Goal: Information Seeking & Learning: Learn about a topic

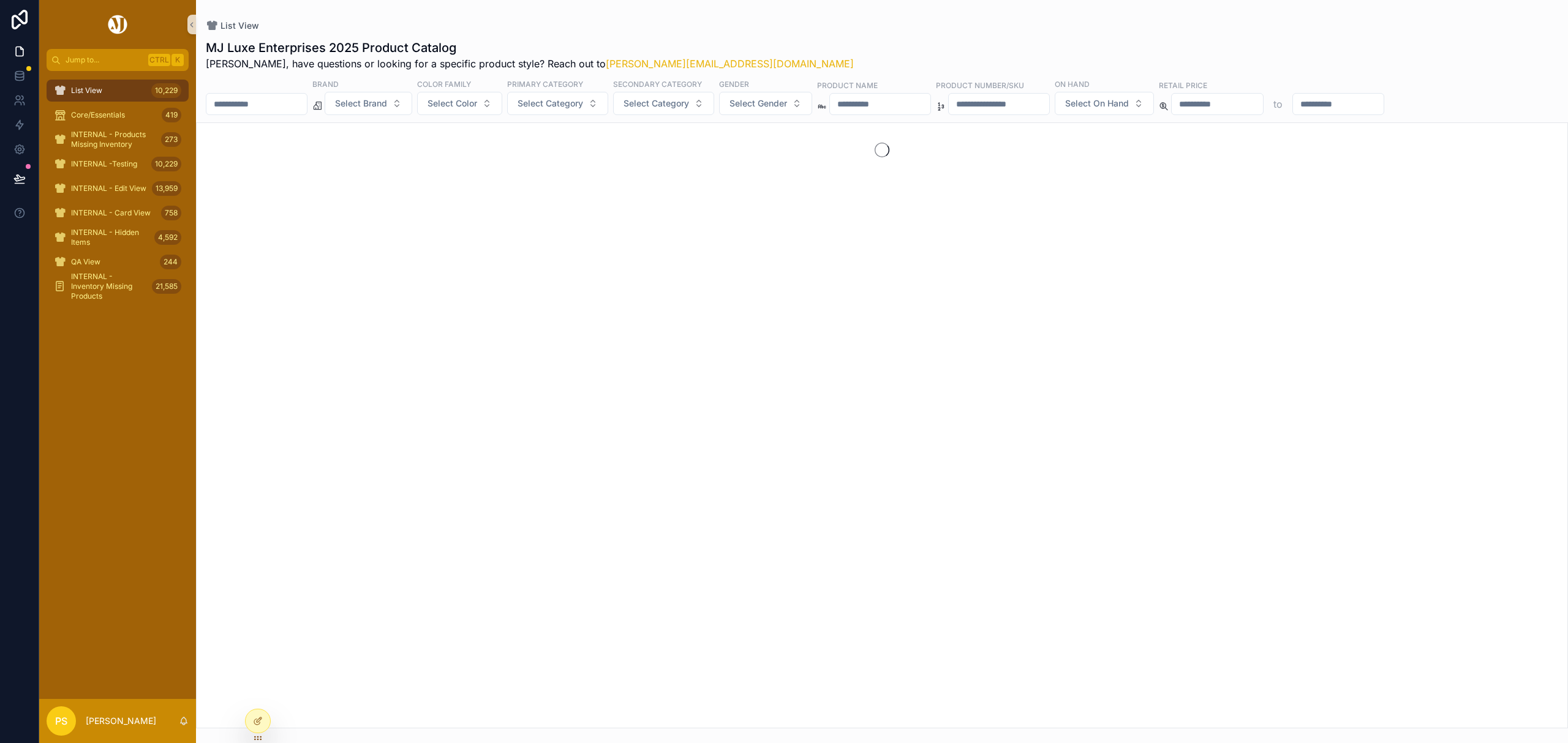
click at [286, 98] on input "scrollable content" at bounding box center [256, 104] width 100 height 17
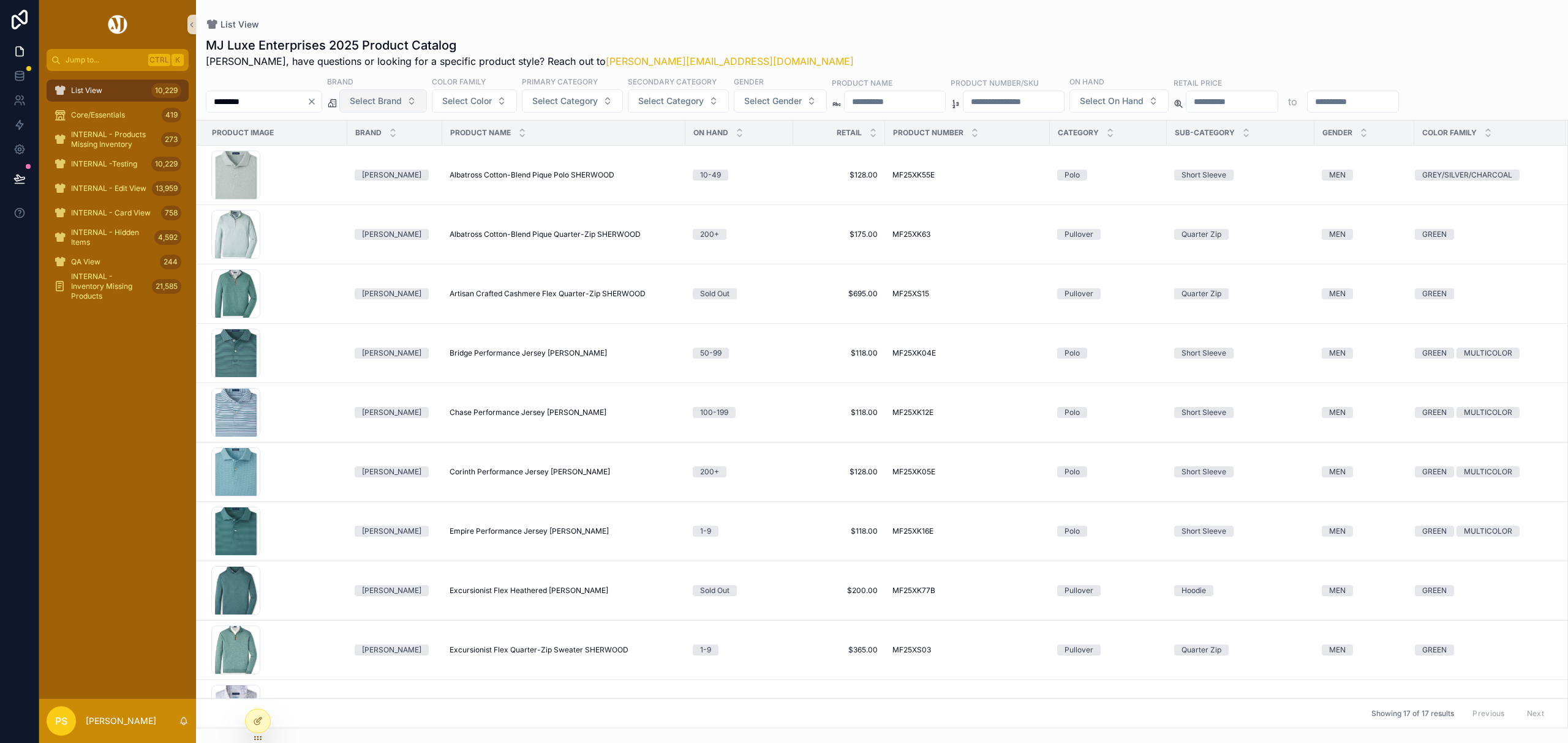
click at [402, 104] on span "Select Brand" at bounding box center [375, 101] width 52 height 12
click at [387, 190] on div "Holderness & Bourne" at bounding box center [415, 190] width 147 height 19
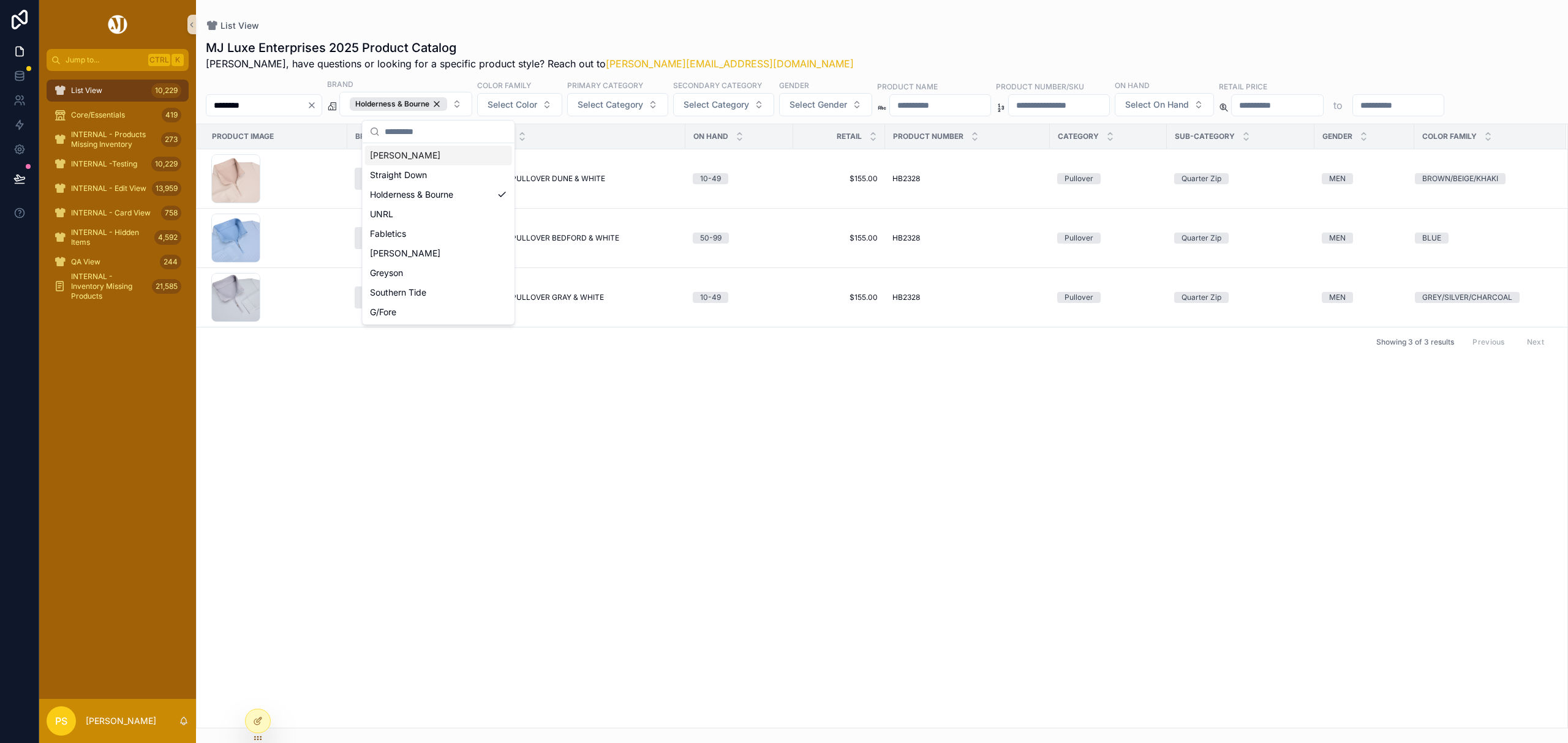
click at [701, 26] on div "List View" at bounding box center [882, 25] width 1352 height 12
click at [273, 98] on input "********" at bounding box center [256, 105] width 100 height 17
type input "******"
click at [118, 96] on div "List View 10,229" at bounding box center [117, 90] width 127 height 19
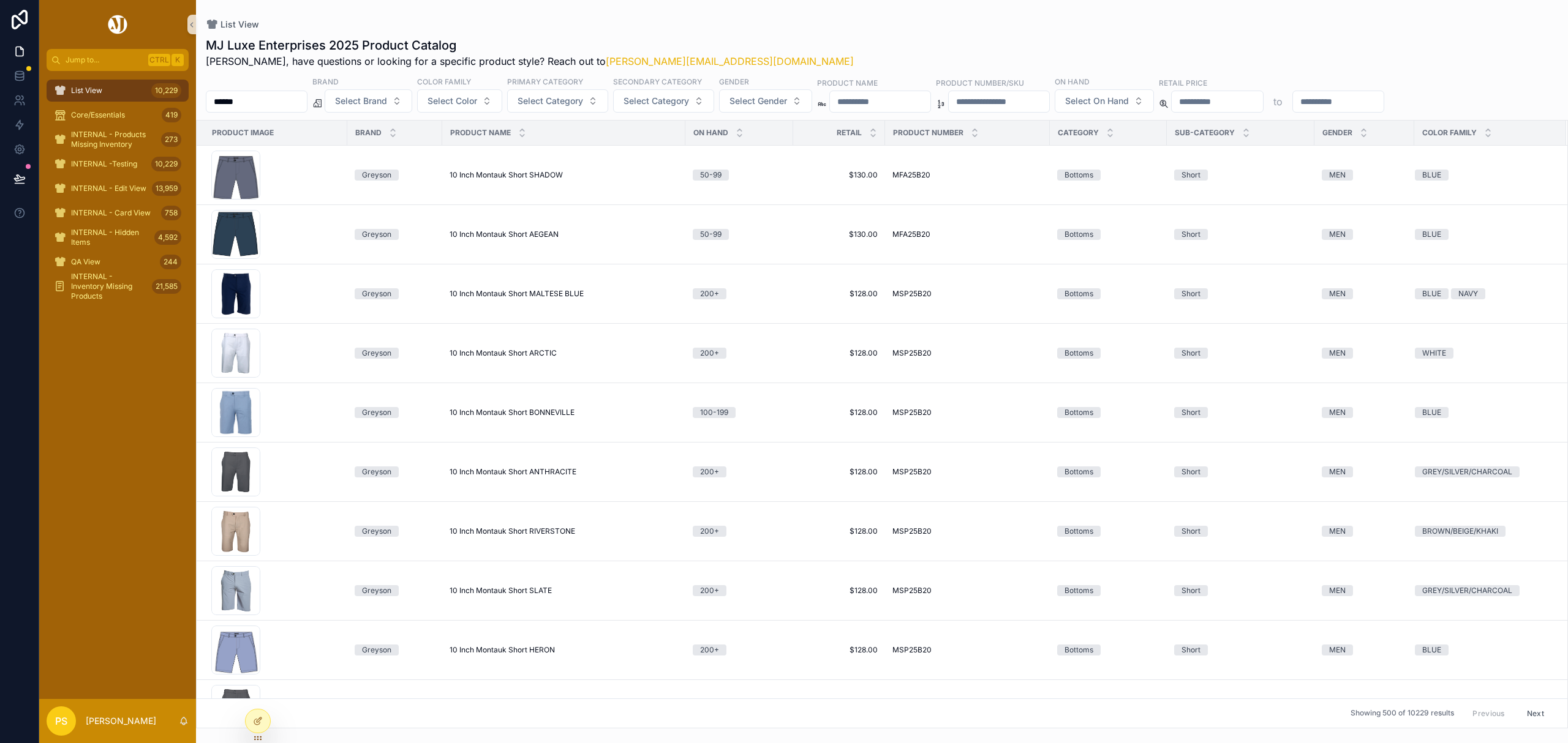
click at [292, 96] on input "******" at bounding box center [256, 102] width 100 height 17
click at [387, 99] on span "Select Brand" at bounding box center [361, 101] width 52 height 12
click at [853, 29] on div "MJ Luxe Enterprises 2025 Product Catalog Philip, have questions or looking for …" at bounding box center [881, 378] width 1372 height 699
click at [412, 106] on button "Select Brand" at bounding box center [369, 100] width 88 height 23
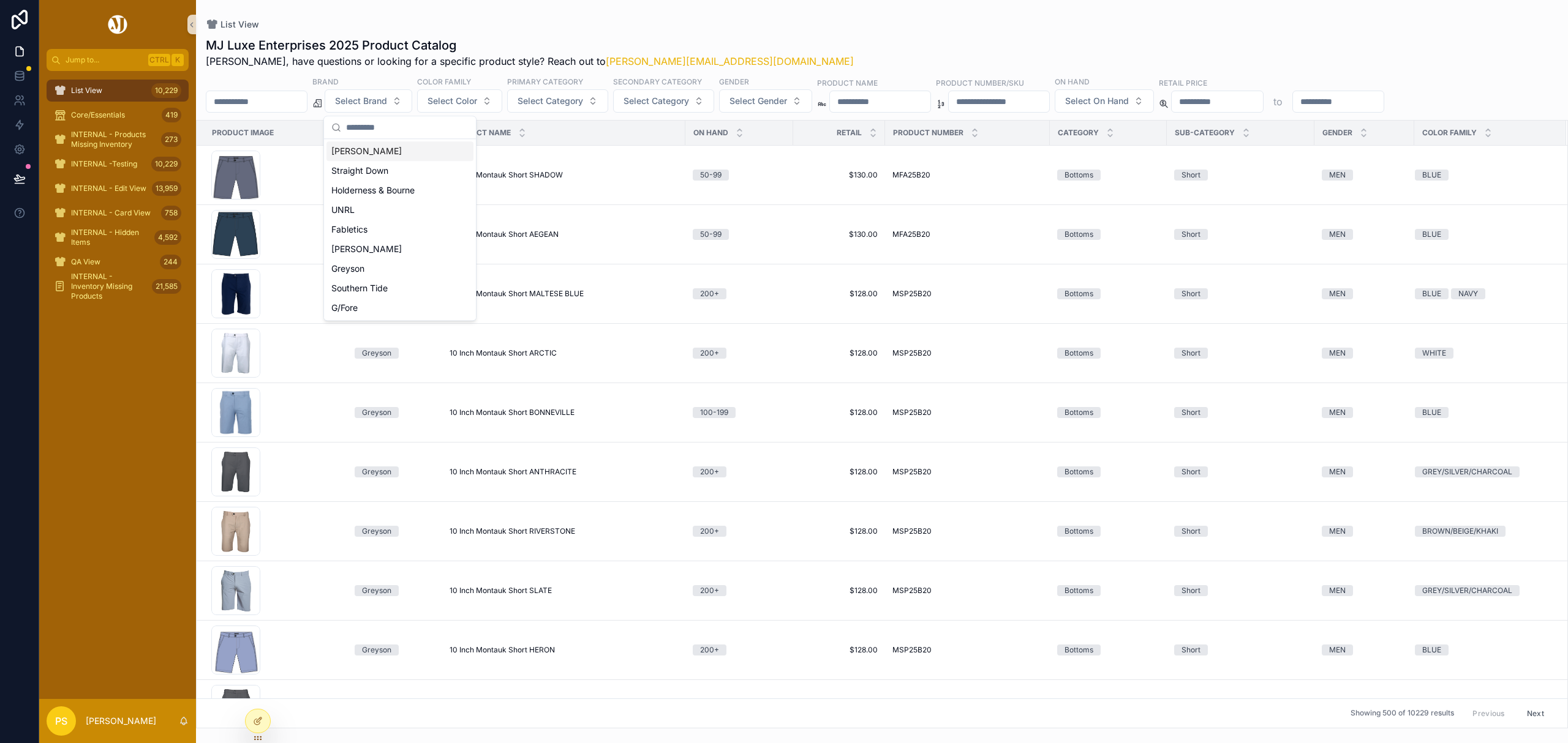
click at [365, 157] on div "Peter Millar" at bounding box center [399, 151] width 147 height 19
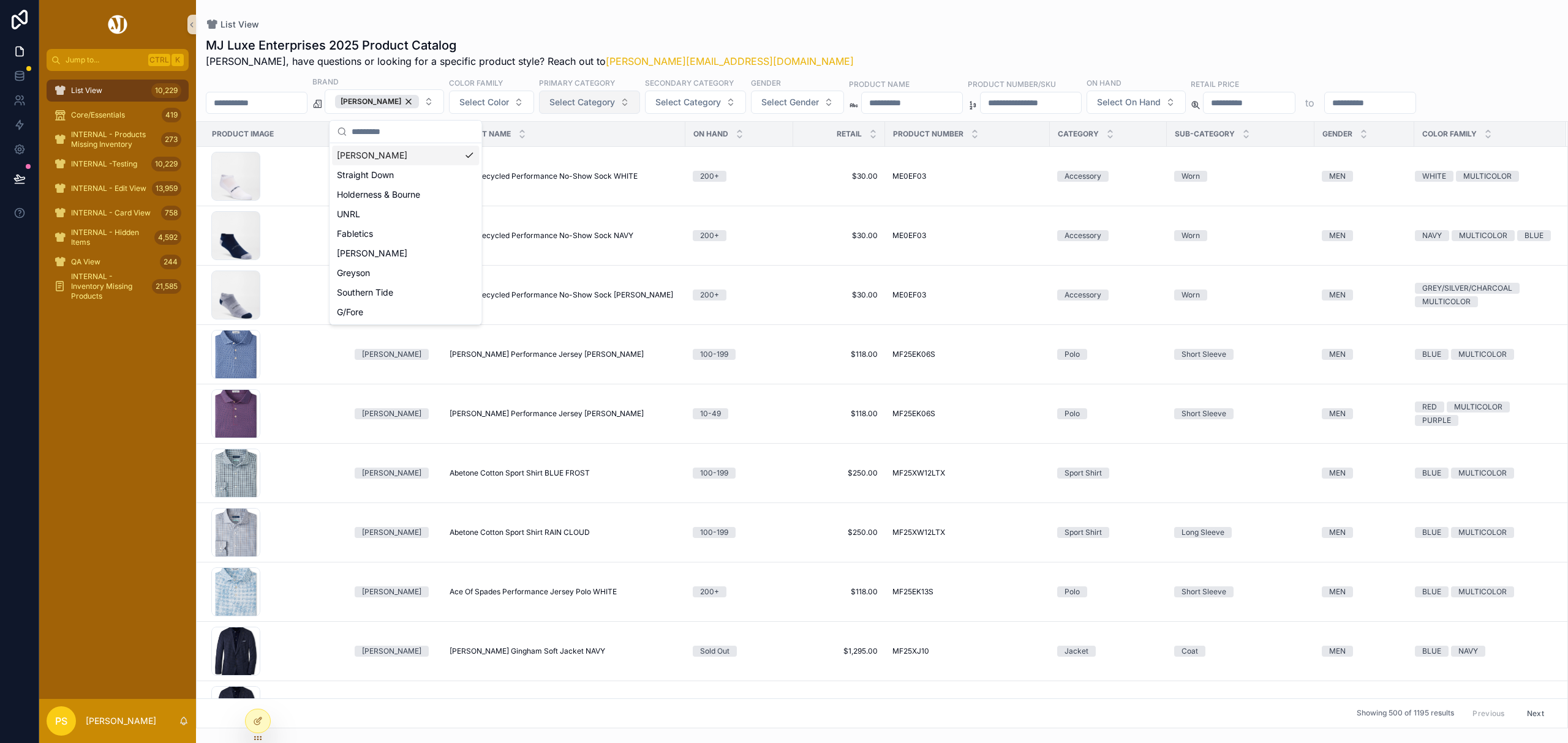
click at [600, 108] on span "Select Category" at bounding box center [582, 102] width 65 height 12
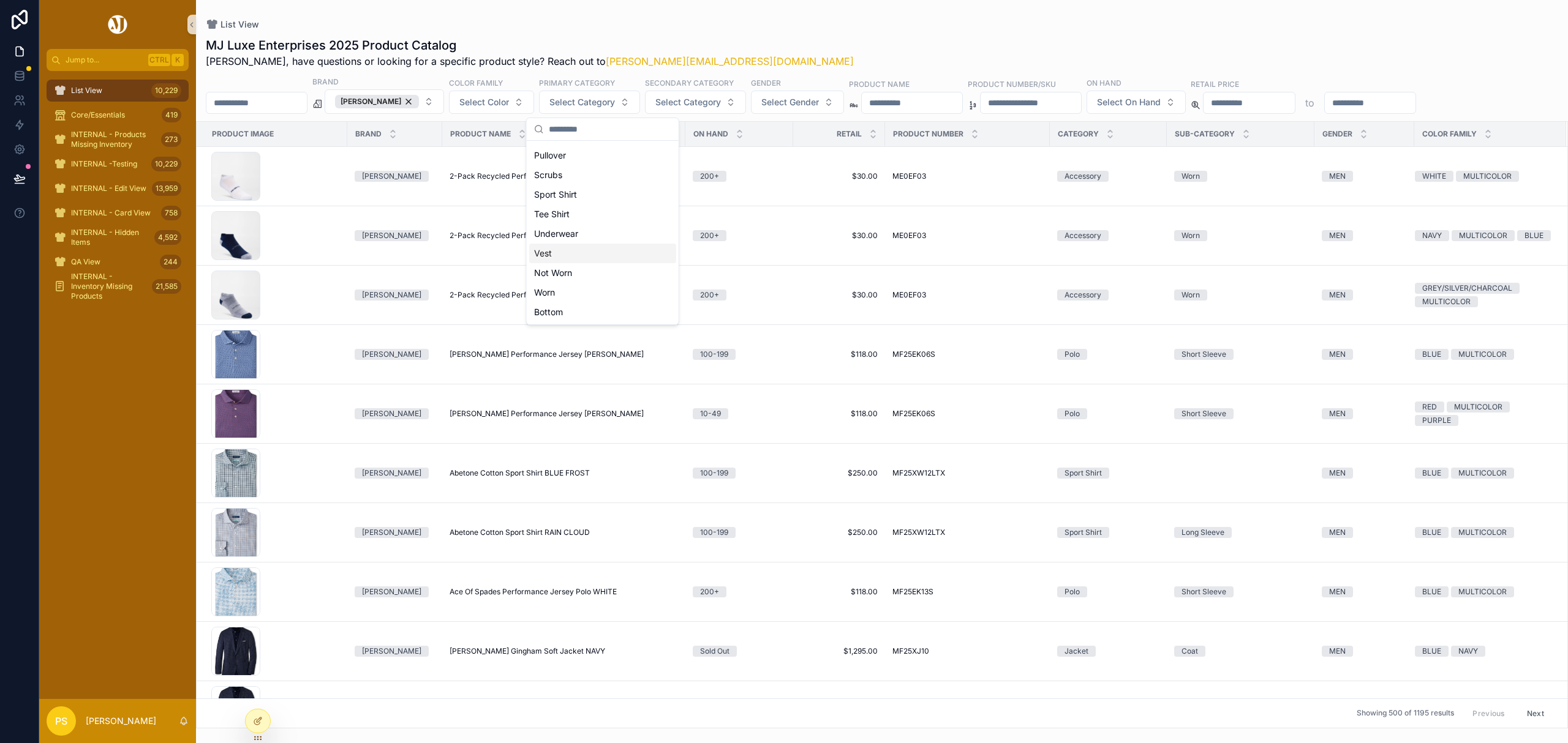
click at [583, 252] on div "Vest" at bounding box center [602, 253] width 147 height 19
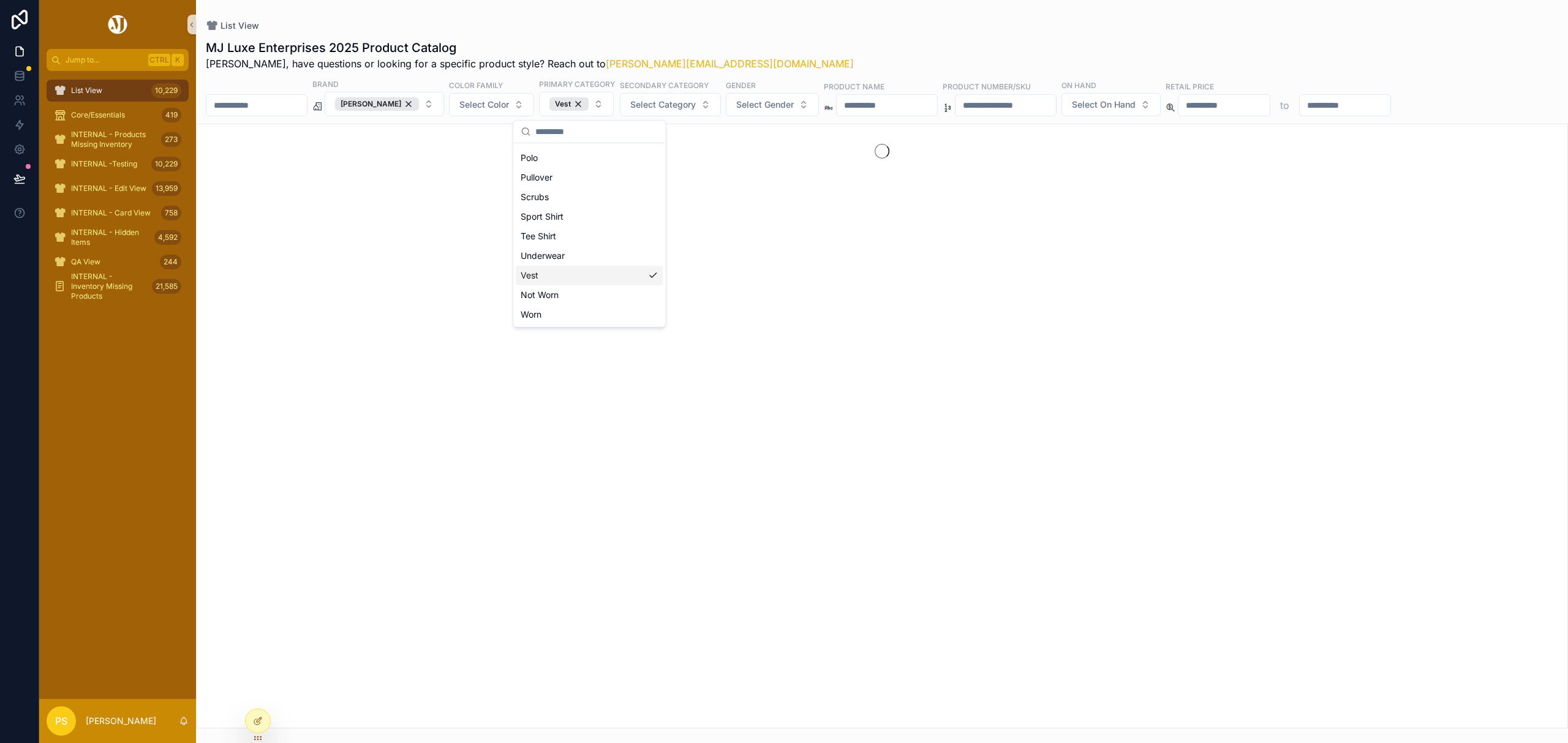
scroll to position [154, 0]
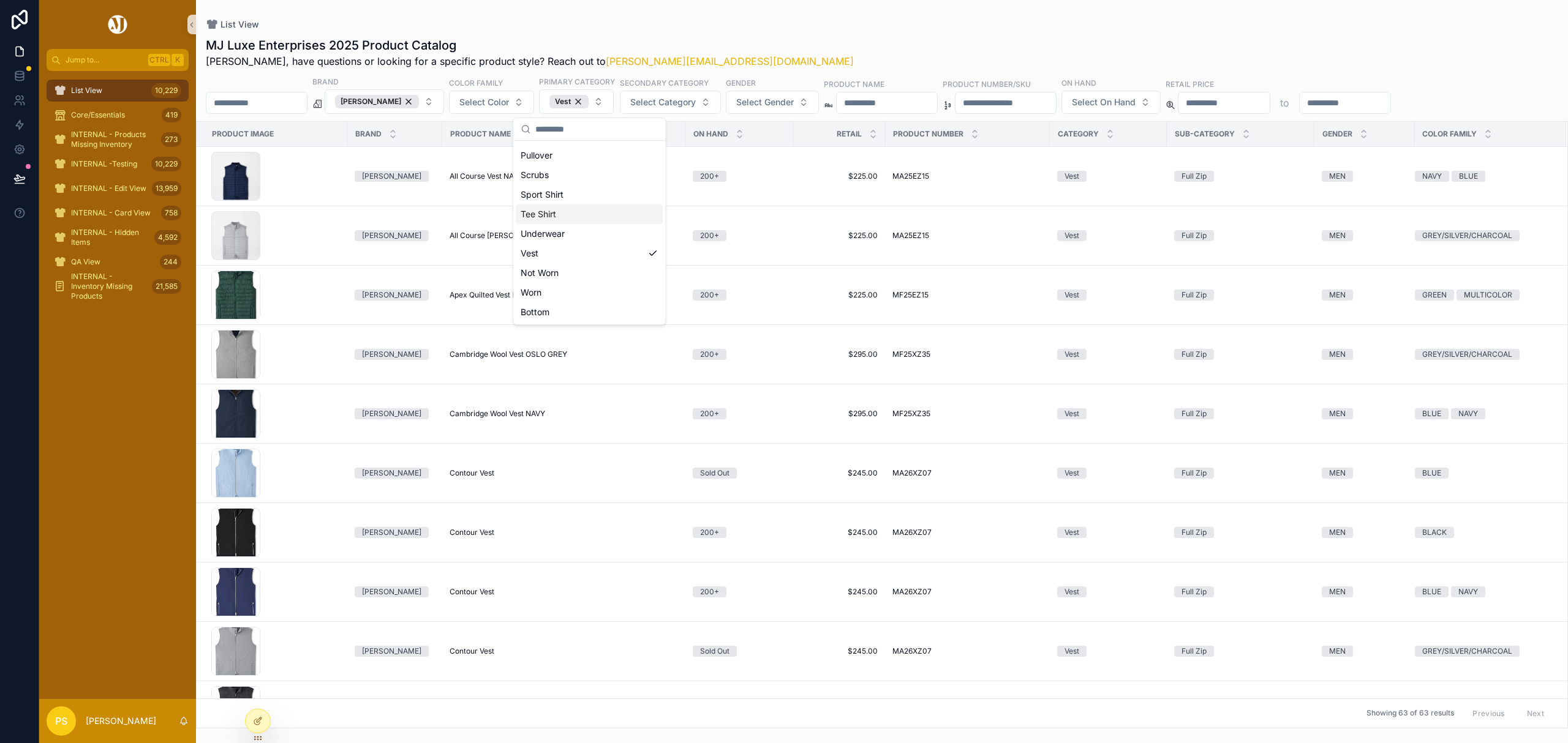
click at [1391, 105] on input "scrollable content" at bounding box center [1345, 103] width 91 height 17
type input "*"
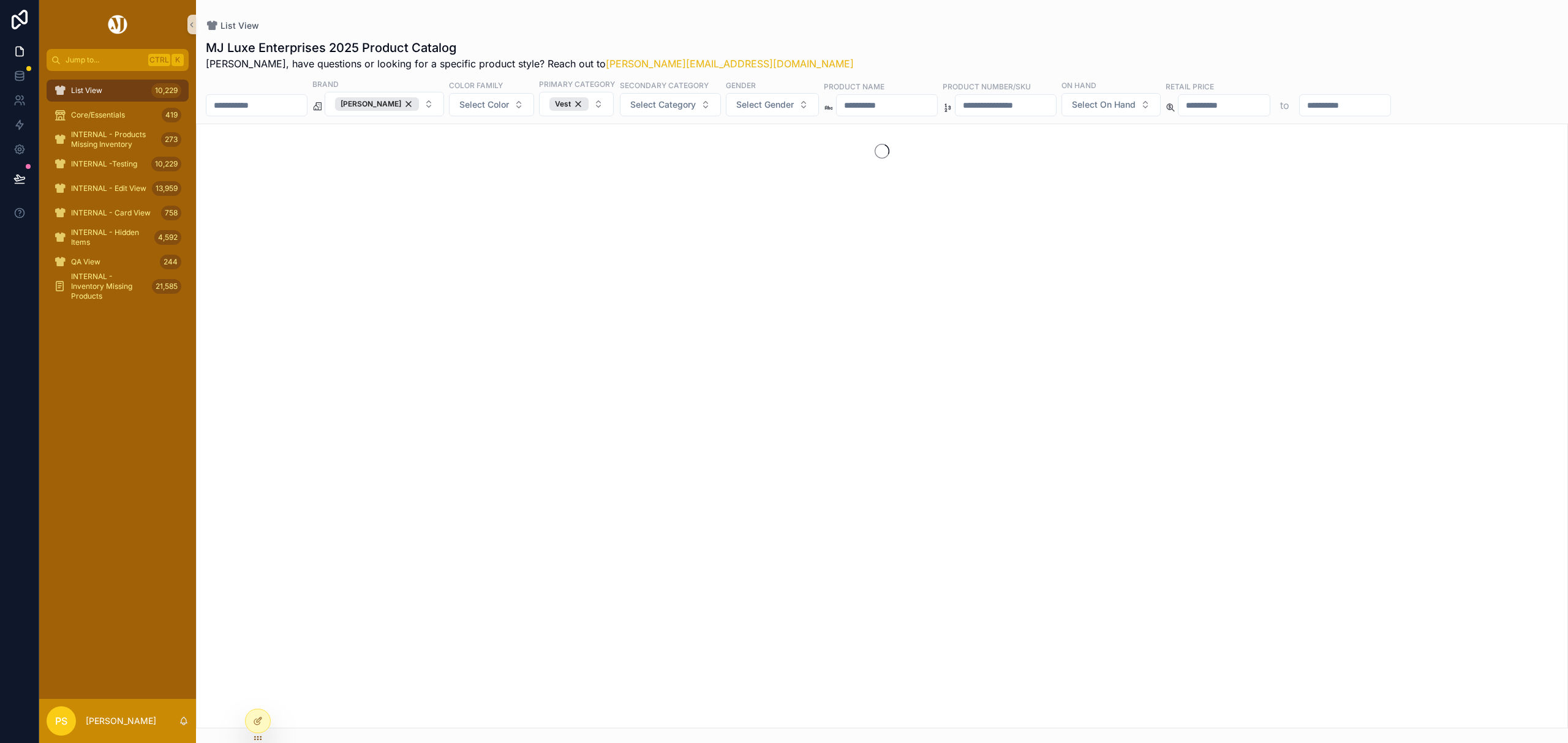
type input "***"
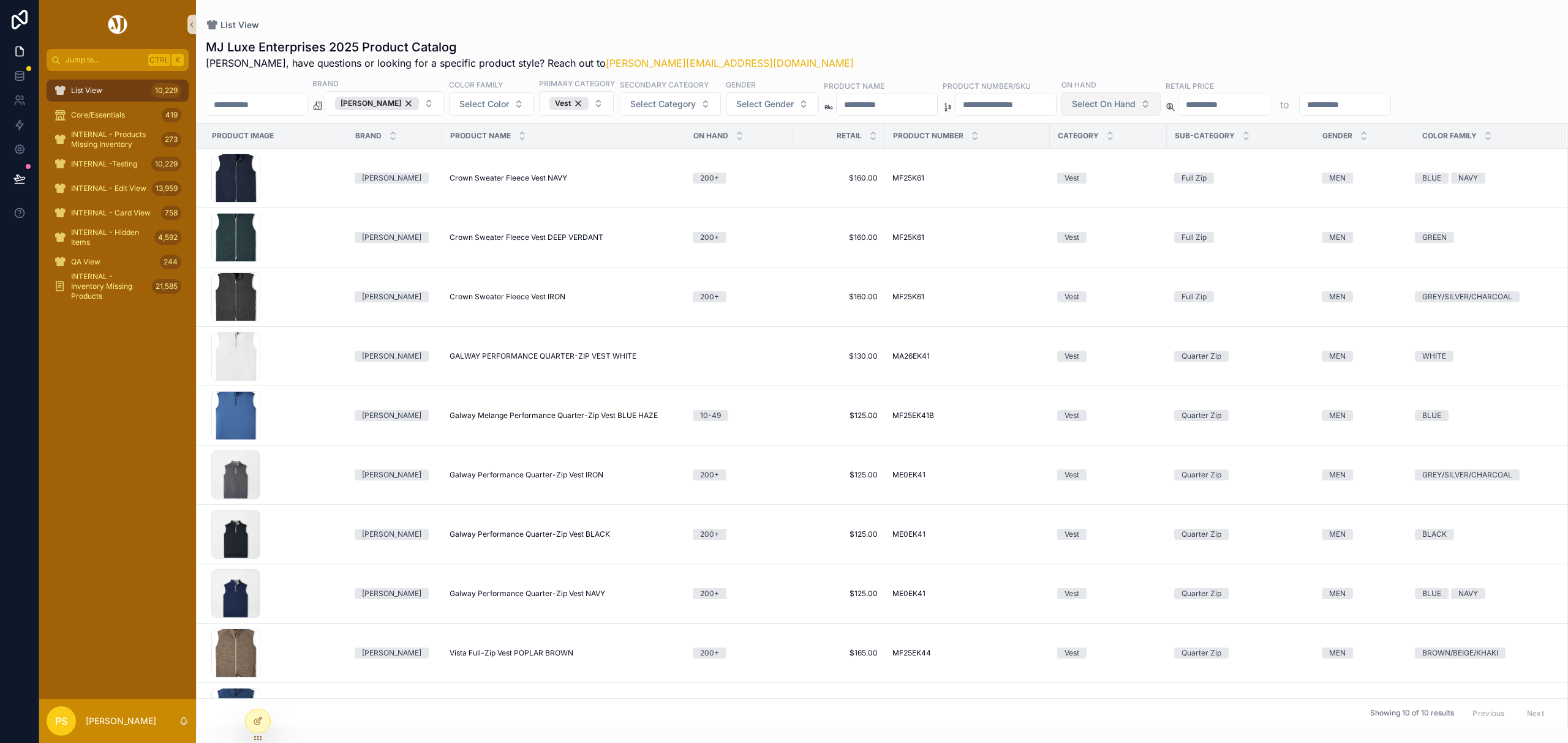
type input "***"
click at [1147, 108] on button "Select On Hand" at bounding box center [1111, 104] width 99 height 23
click at [1141, 248] on div "200+" at bounding box center [1188, 252] width 147 height 19
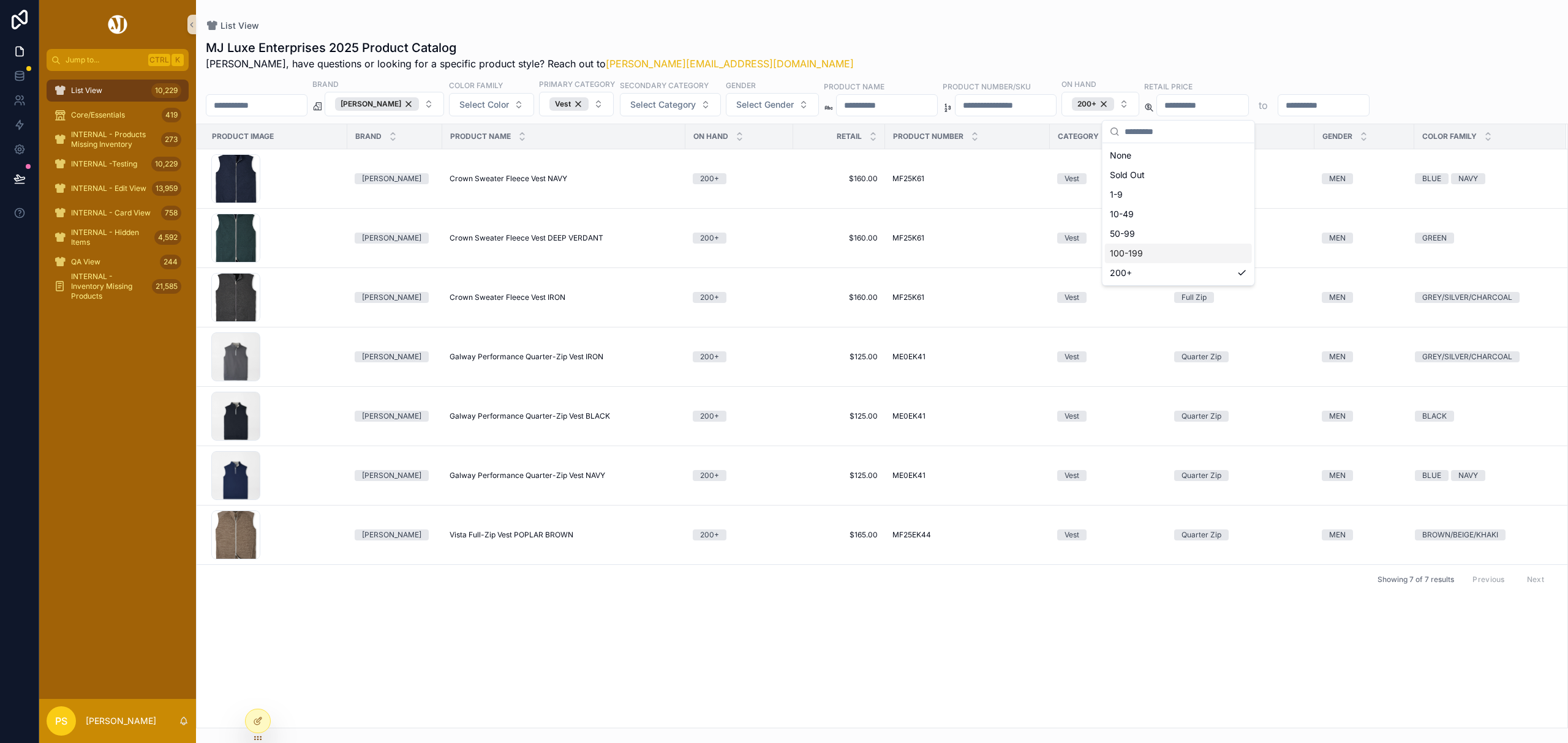
click at [616, 660] on div "Product Image Brand Product Name On Hand Retail Product Number Category Sub-Cat…" at bounding box center [881, 426] width 1370 height 603
click at [495, 178] on span "Crown Sweater Fleece Vest NAVY" at bounding box center [508, 178] width 118 height 10
drag, startPoint x: 1179, startPoint y: 104, endPoint x: 1103, endPoint y: 111, distance: 76.3
click at [1114, 104] on div "200+" at bounding box center [1092, 104] width 42 height 13
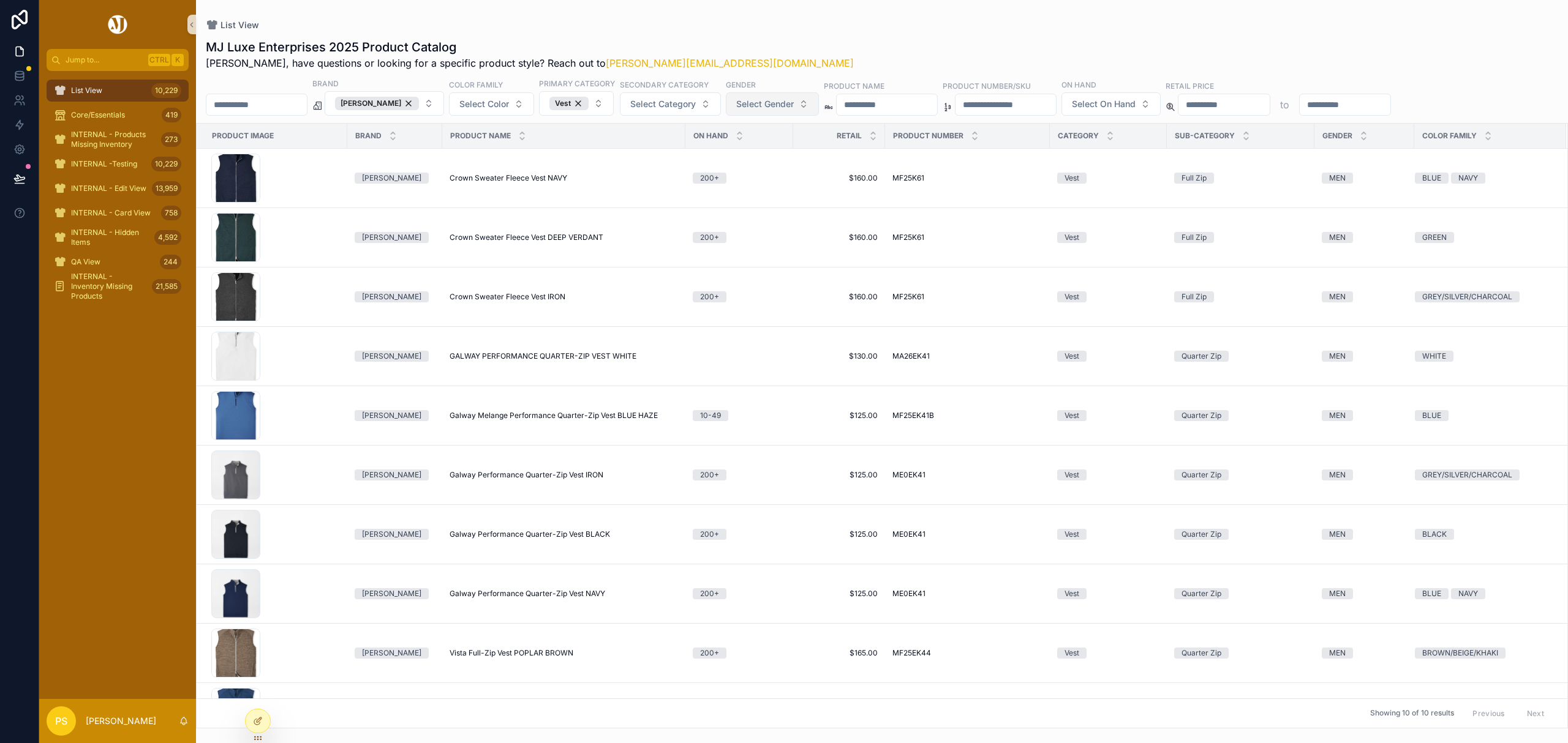
click at [794, 110] on span "Select Gender" at bounding box center [765, 104] width 57 height 12
click at [756, 172] on div "WOMEN" at bounding box center [786, 174] width 147 height 19
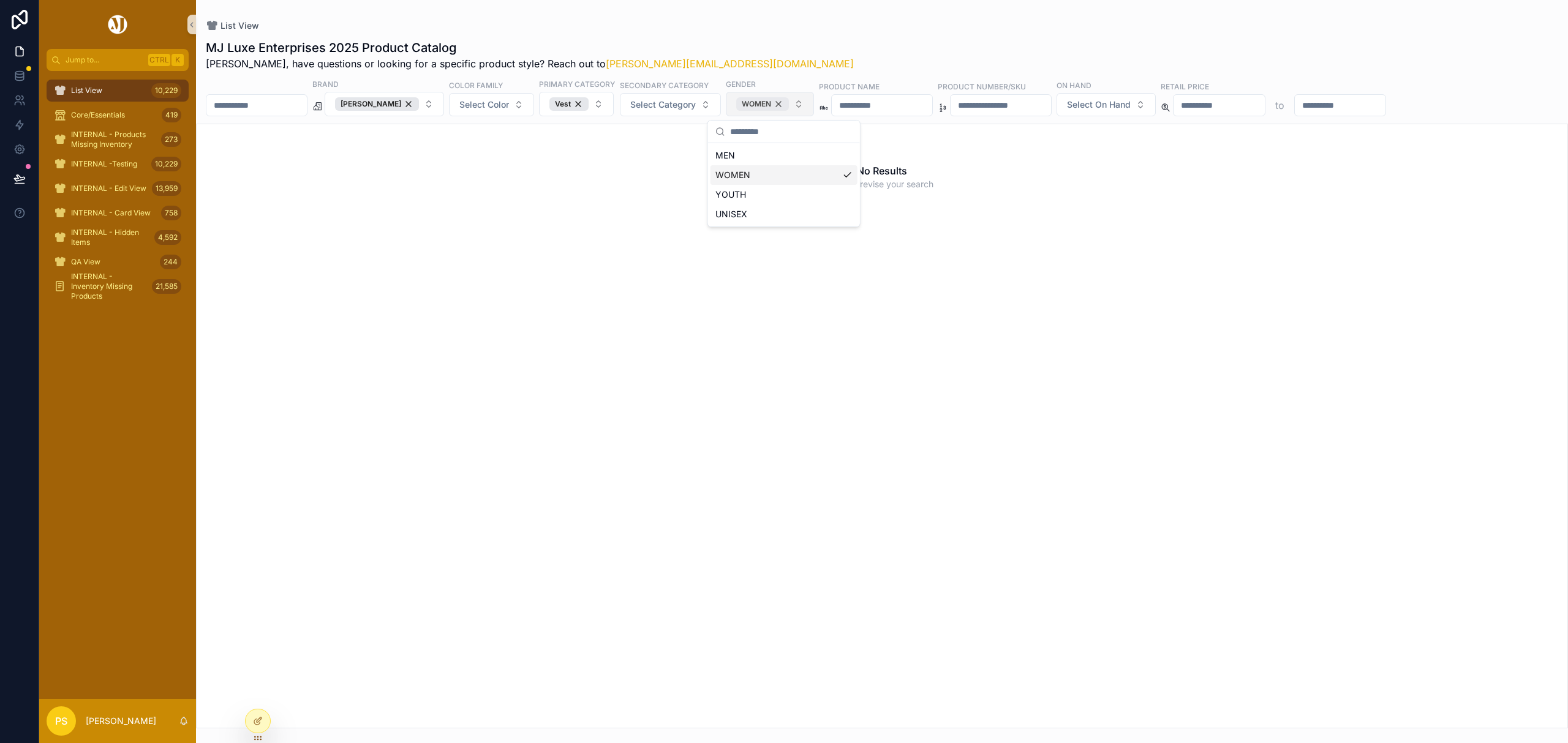
click at [789, 106] on div "WOMEN" at bounding box center [762, 104] width 53 height 13
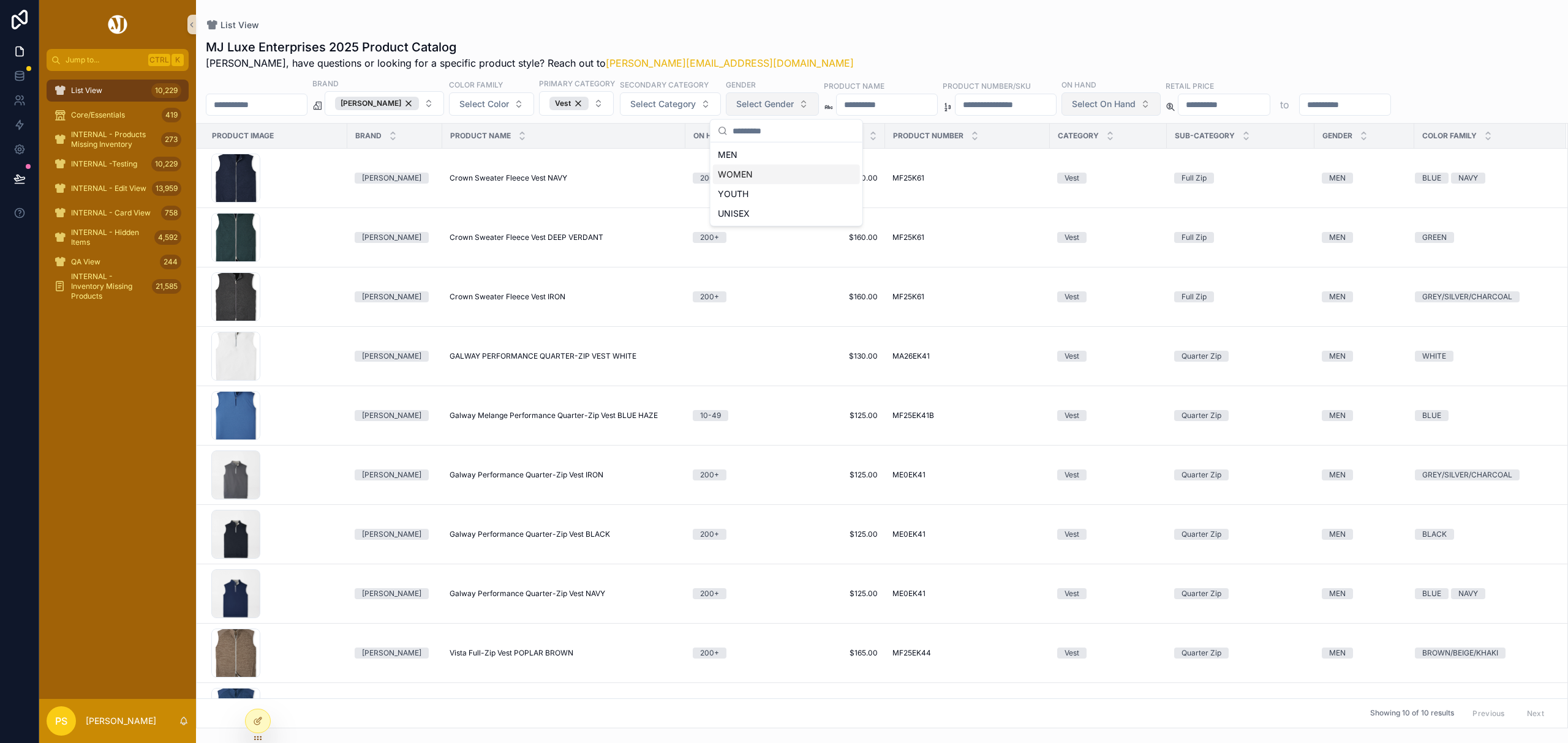
click at [1135, 100] on span "Select On Hand" at bounding box center [1103, 104] width 64 height 12
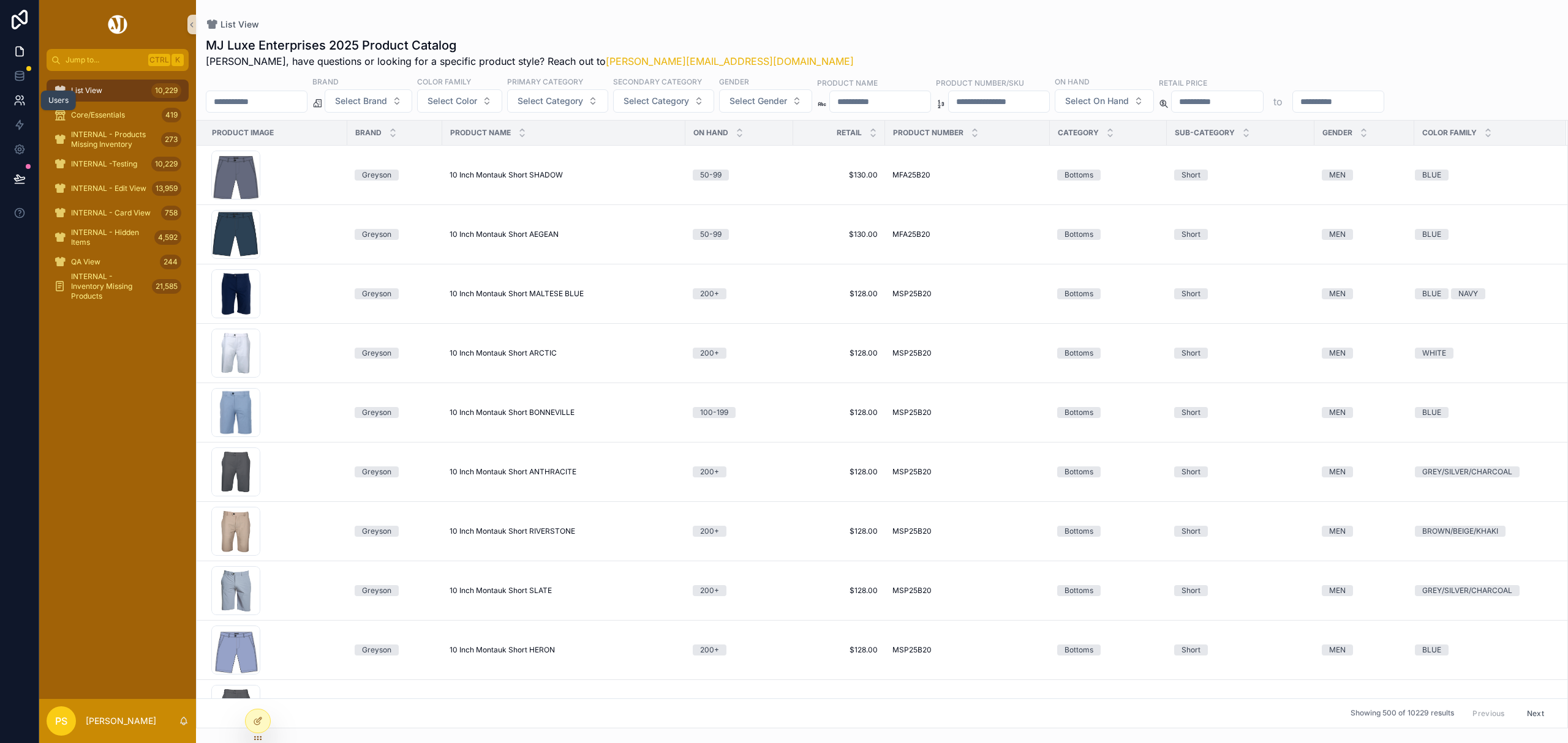
click at [19, 93] on link at bounding box center [19, 100] width 39 height 25
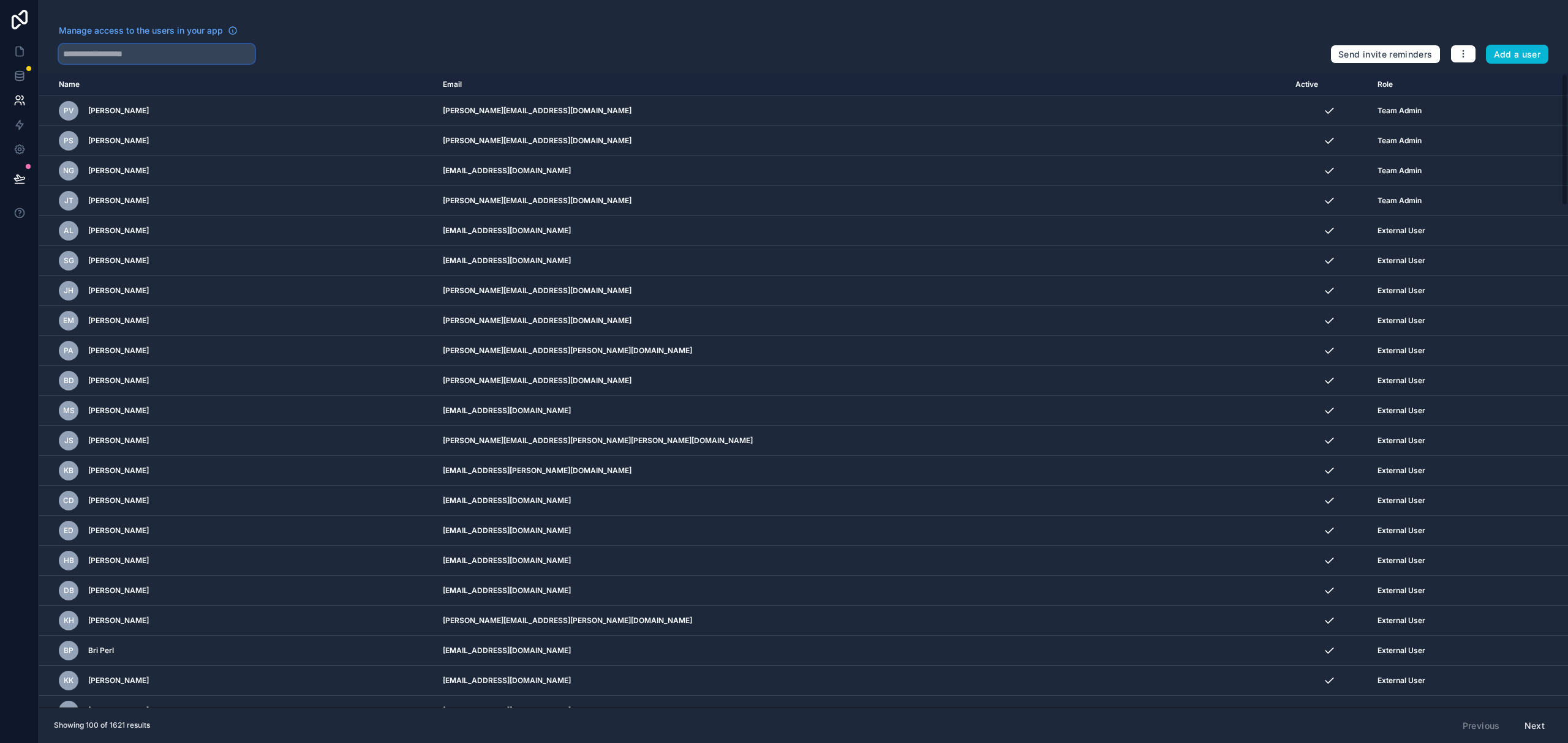
click at [135, 57] on input "text" at bounding box center [156, 53] width 196 height 19
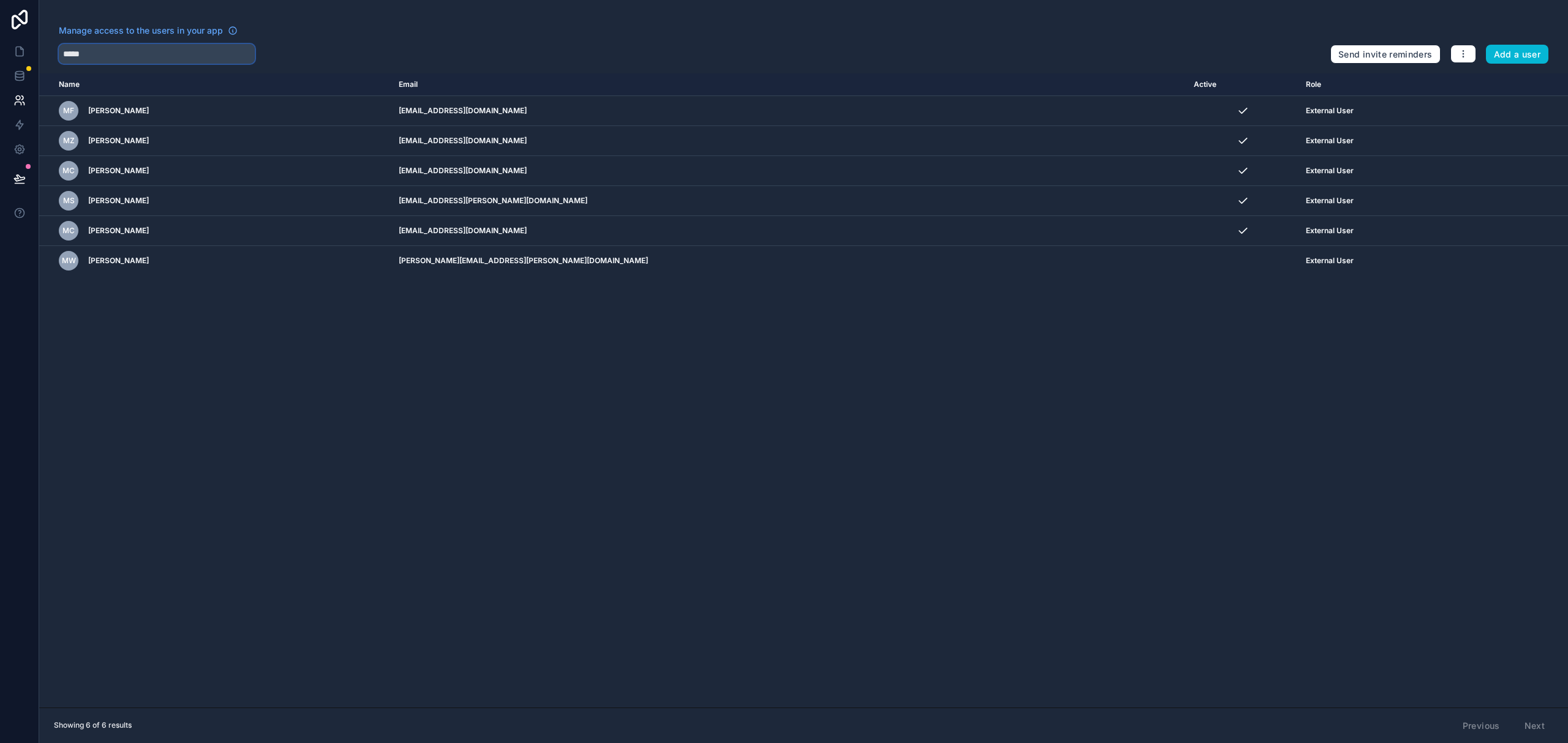
click at [113, 54] on input "*****" at bounding box center [156, 53] width 196 height 19
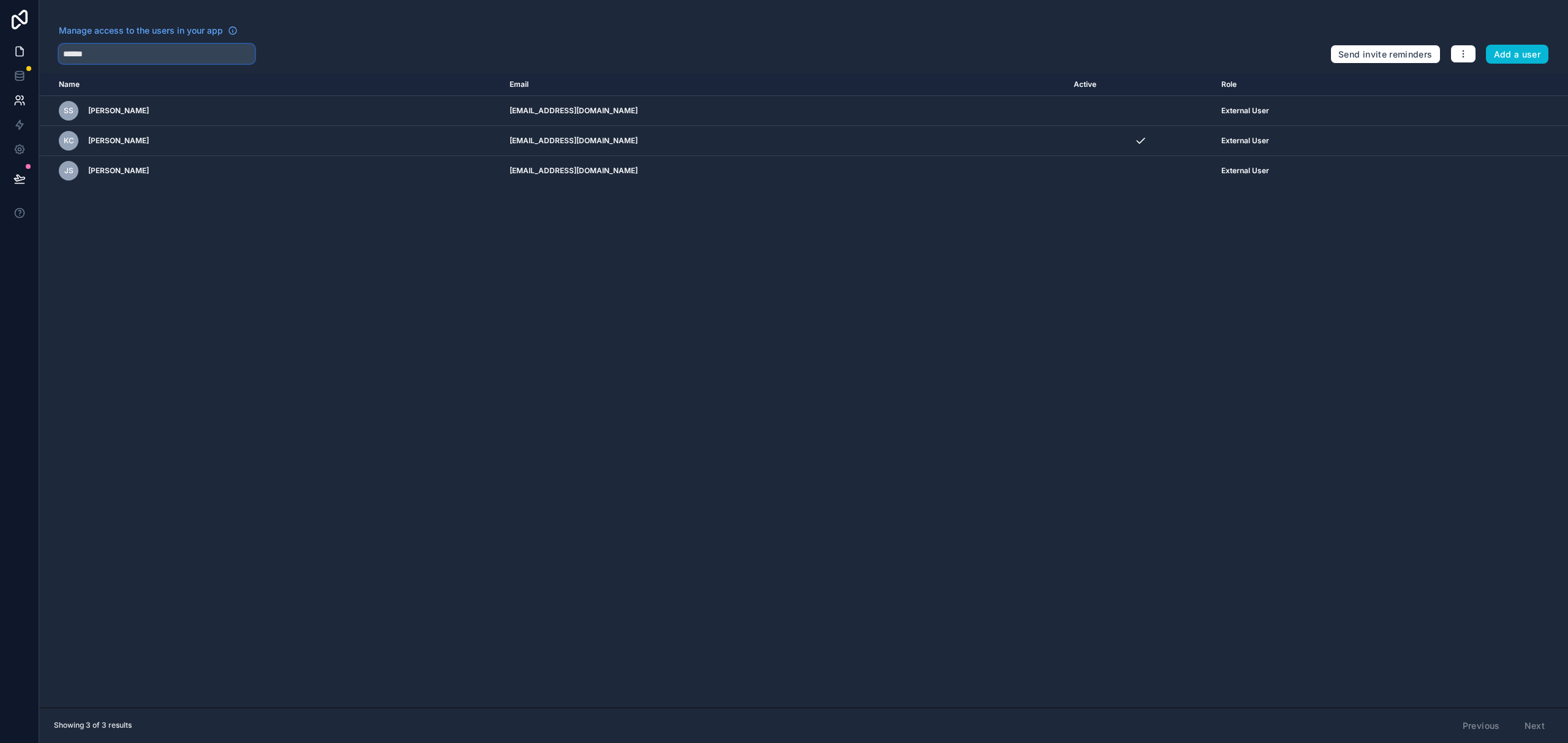
type input "******"
click at [16, 53] on icon at bounding box center [19, 52] width 7 height 9
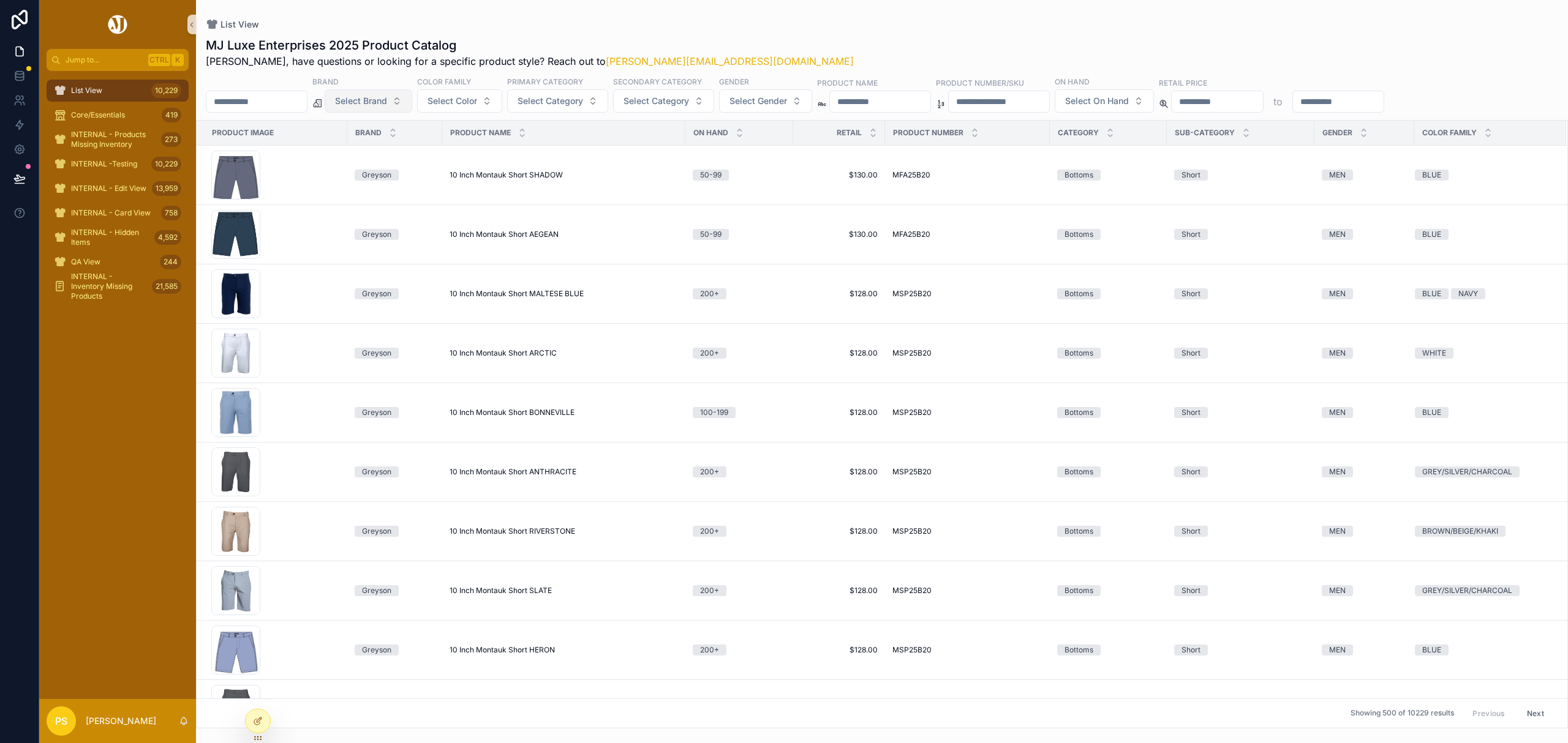
click at [387, 100] on span "Select Brand" at bounding box center [361, 101] width 52 height 12
click at [879, 21] on div "List View" at bounding box center [882, 24] width 1352 height 10
drag, startPoint x: 838, startPoint y: 91, endPoint x: 833, endPoint y: 96, distance: 7.1
click at [812, 93] on button "Select Gender" at bounding box center [765, 100] width 93 height 23
click at [749, 170] on div "WOMEN" at bounding box center [799, 170] width 147 height 19
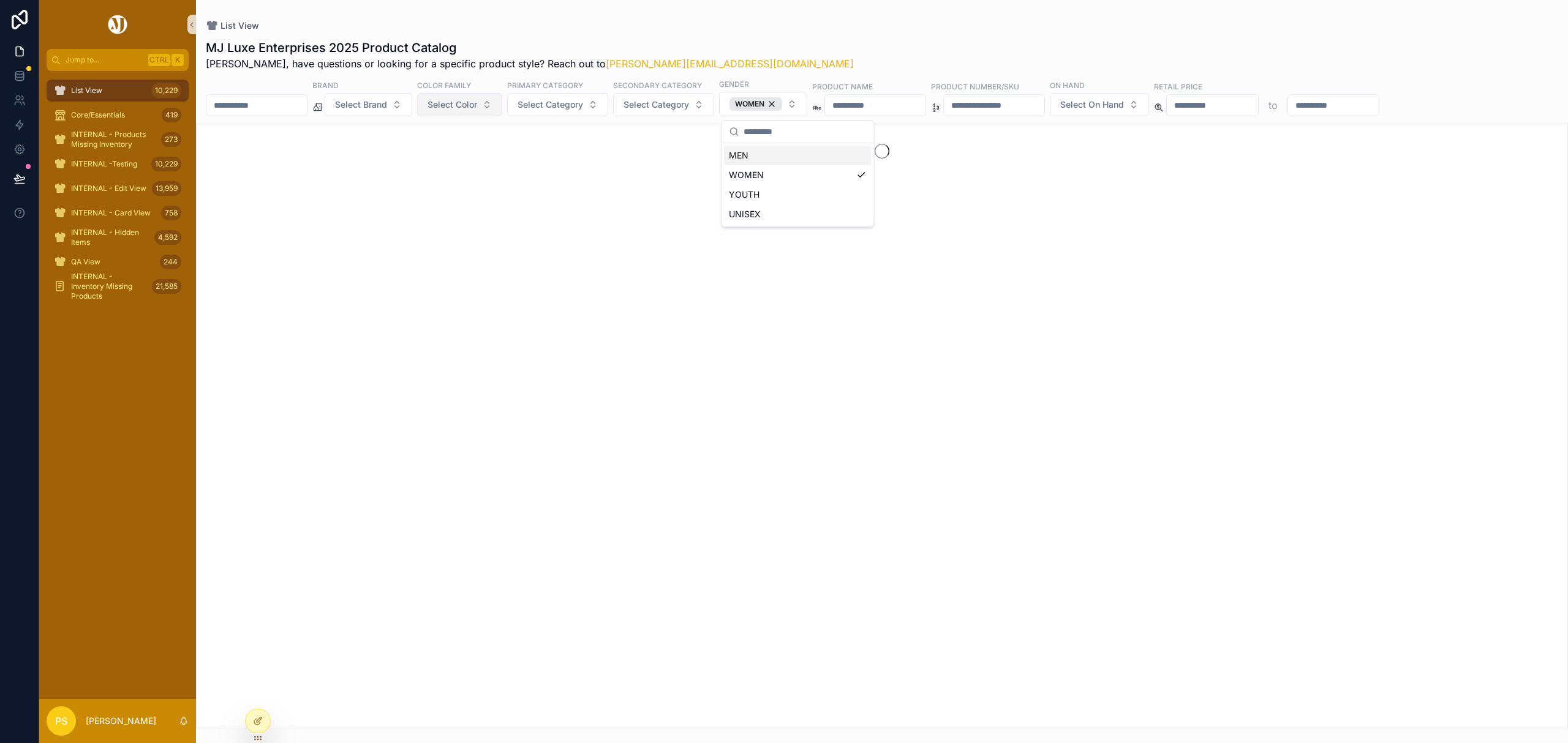
click at [471, 100] on span "Select Color" at bounding box center [452, 104] width 50 height 12
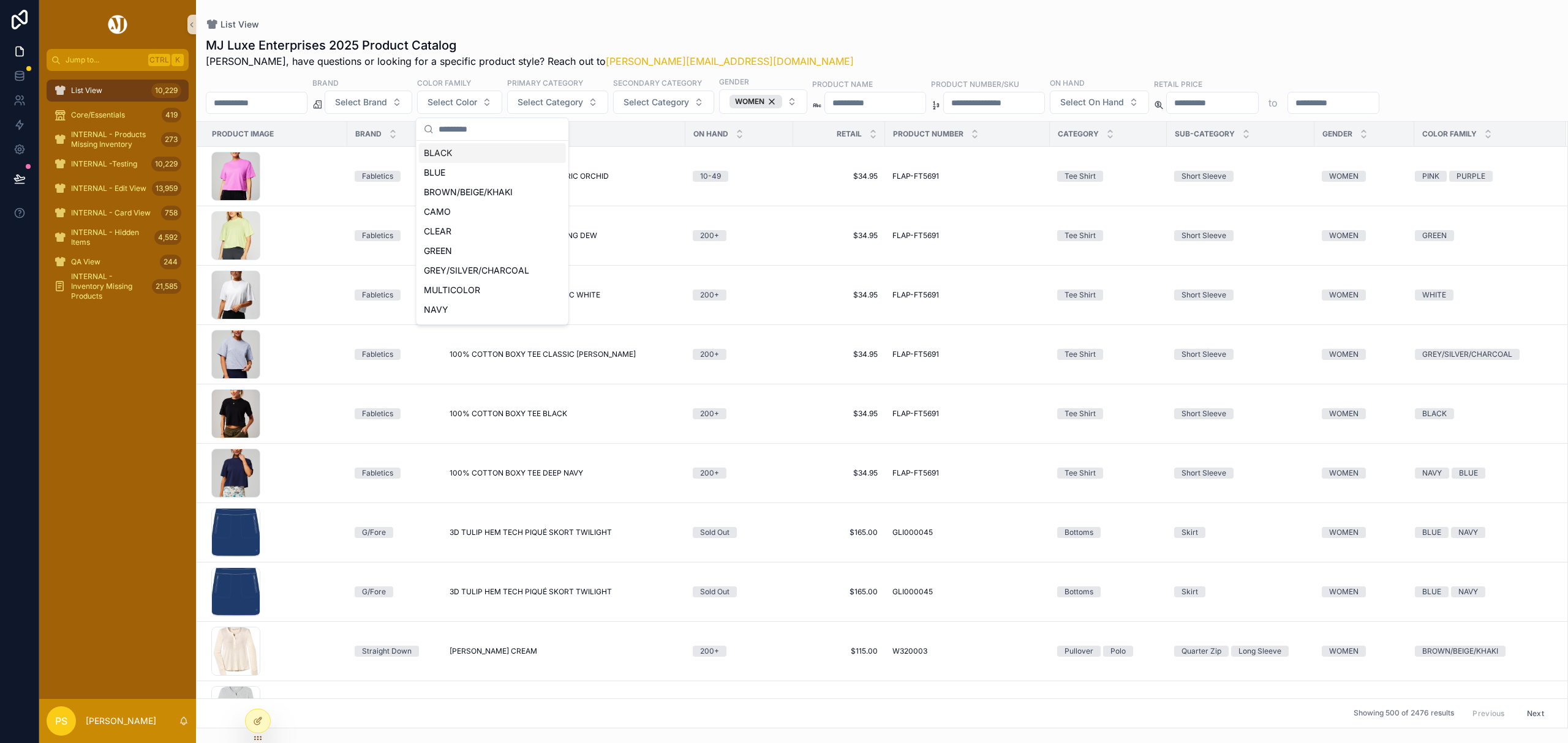
click at [444, 150] on div "BLACK" at bounding box center [492, 152] width 147 height 19
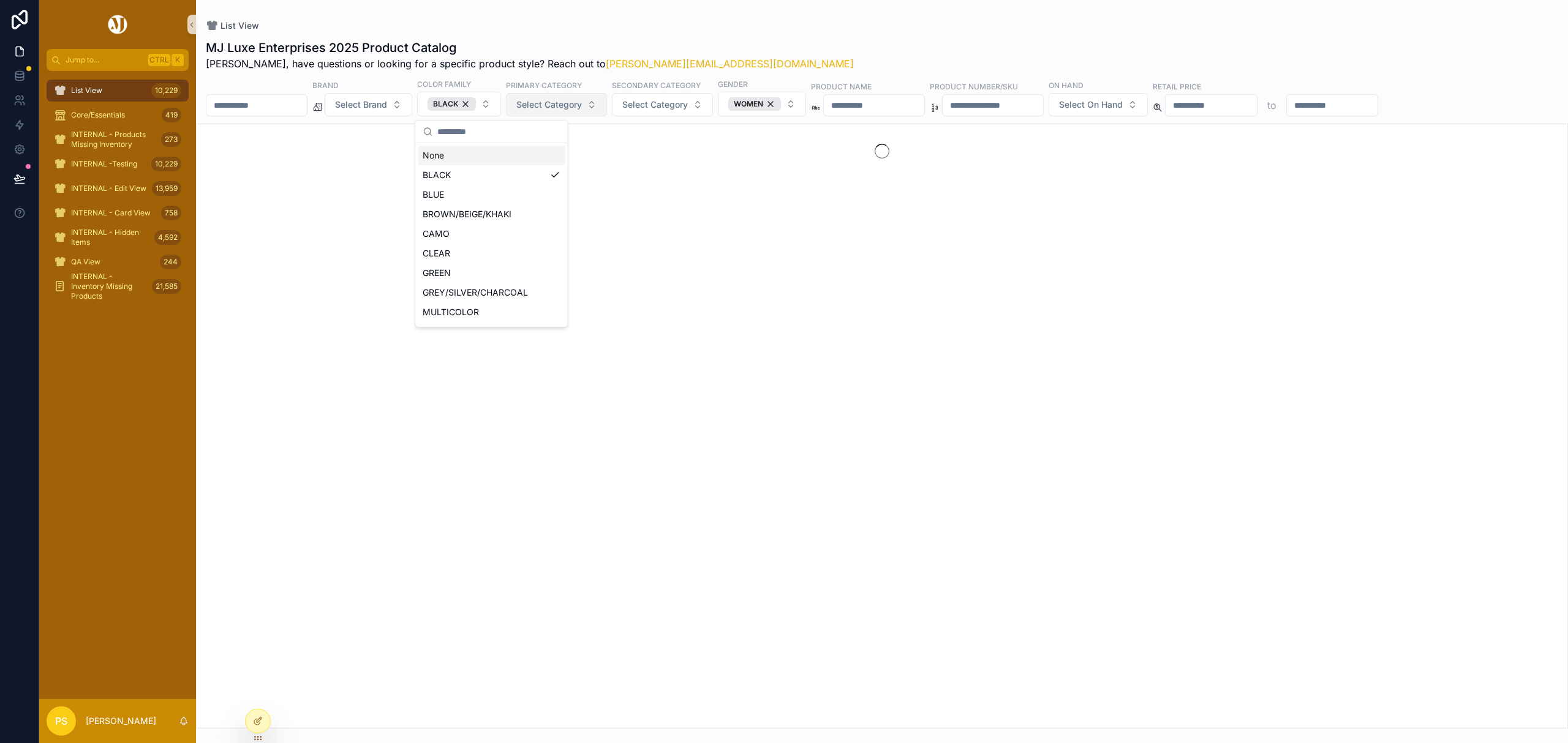
click at [583, 111] on button "Select Category" at bounding box center [556, 104] width 101 height 23
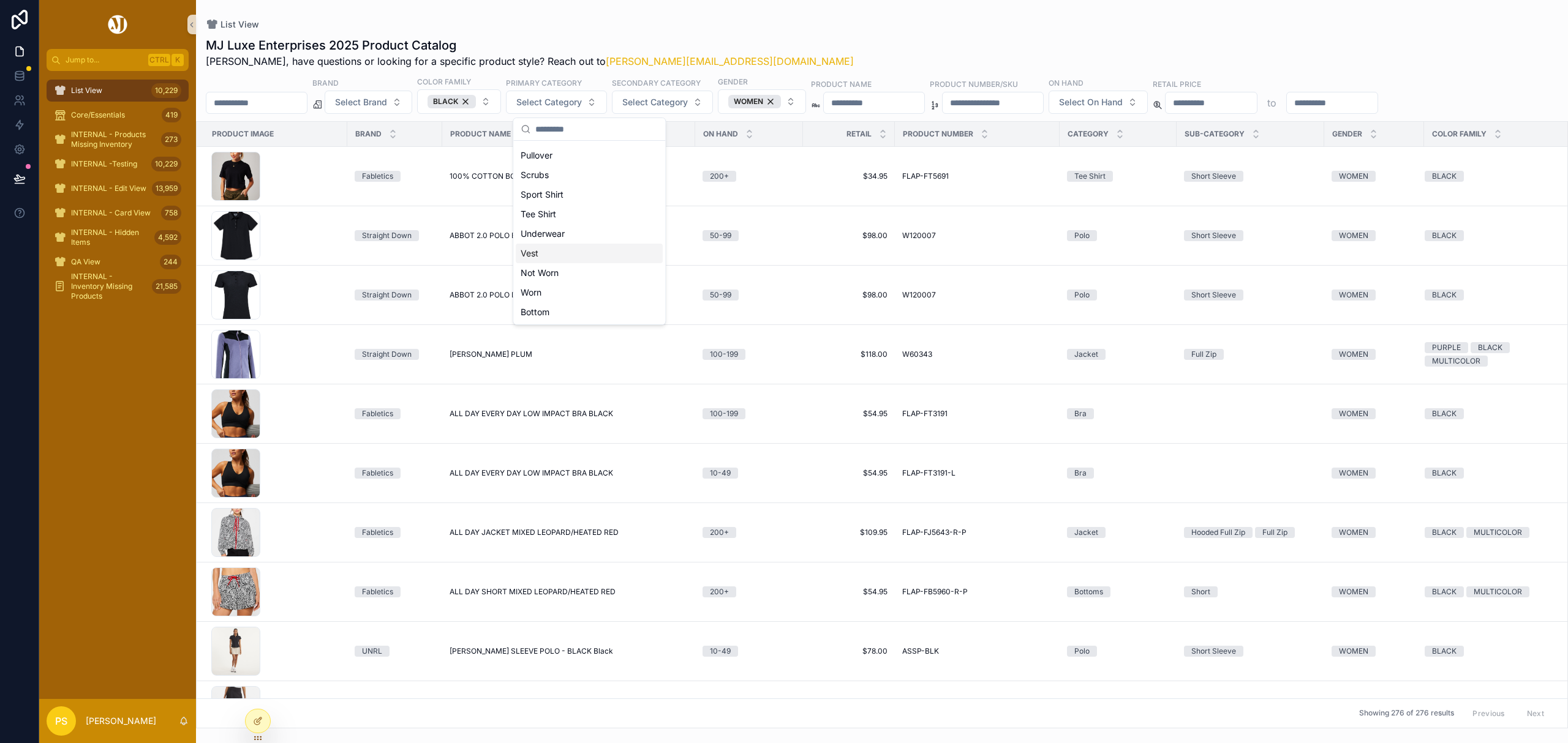
click at [569, 253] on div "Vest" at bounding box center [589, 253] width 147 height 19
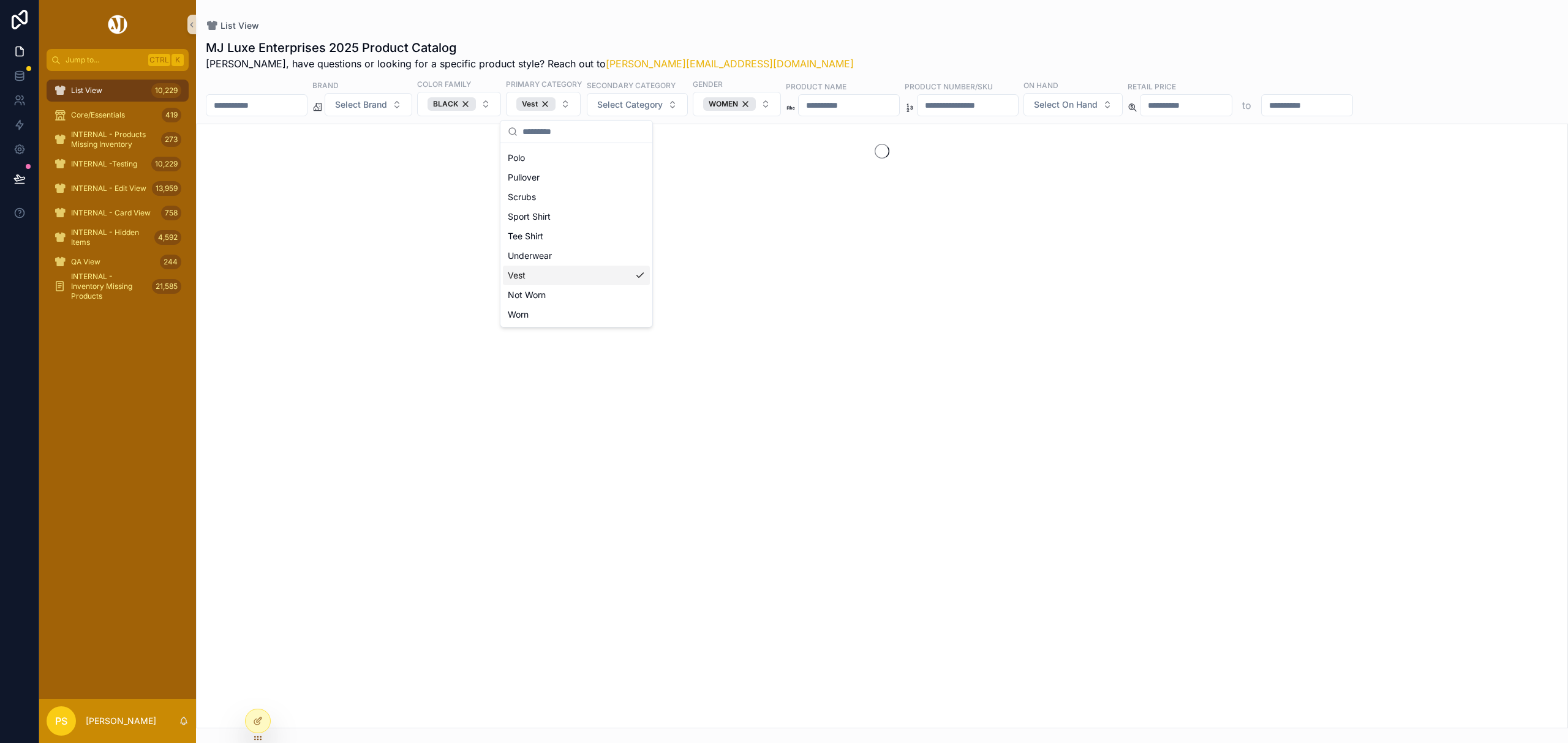
scroll to position [154, 0]
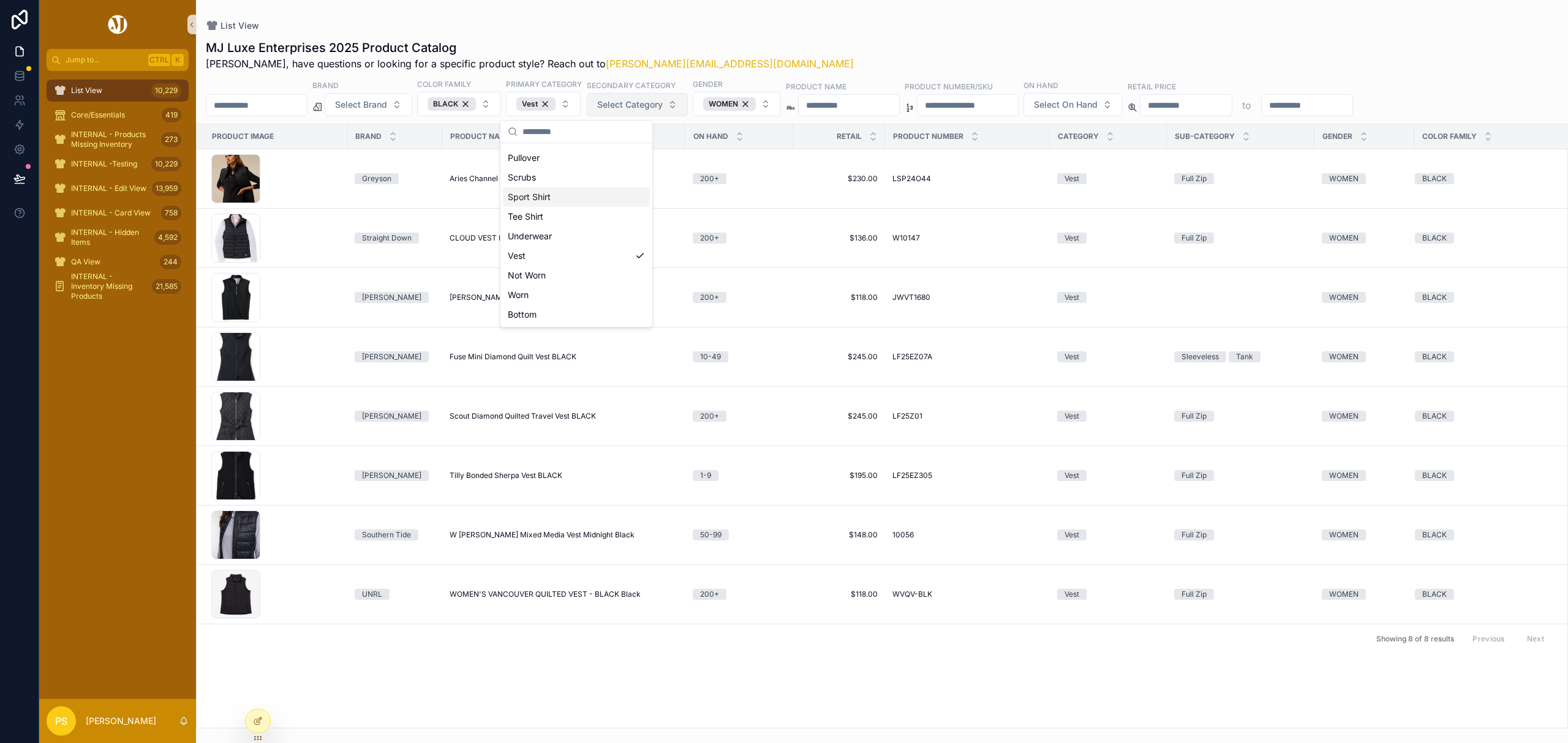
click at [663, 100] on span "Select Category" at bounding box center [630, 104] width 65 height 12
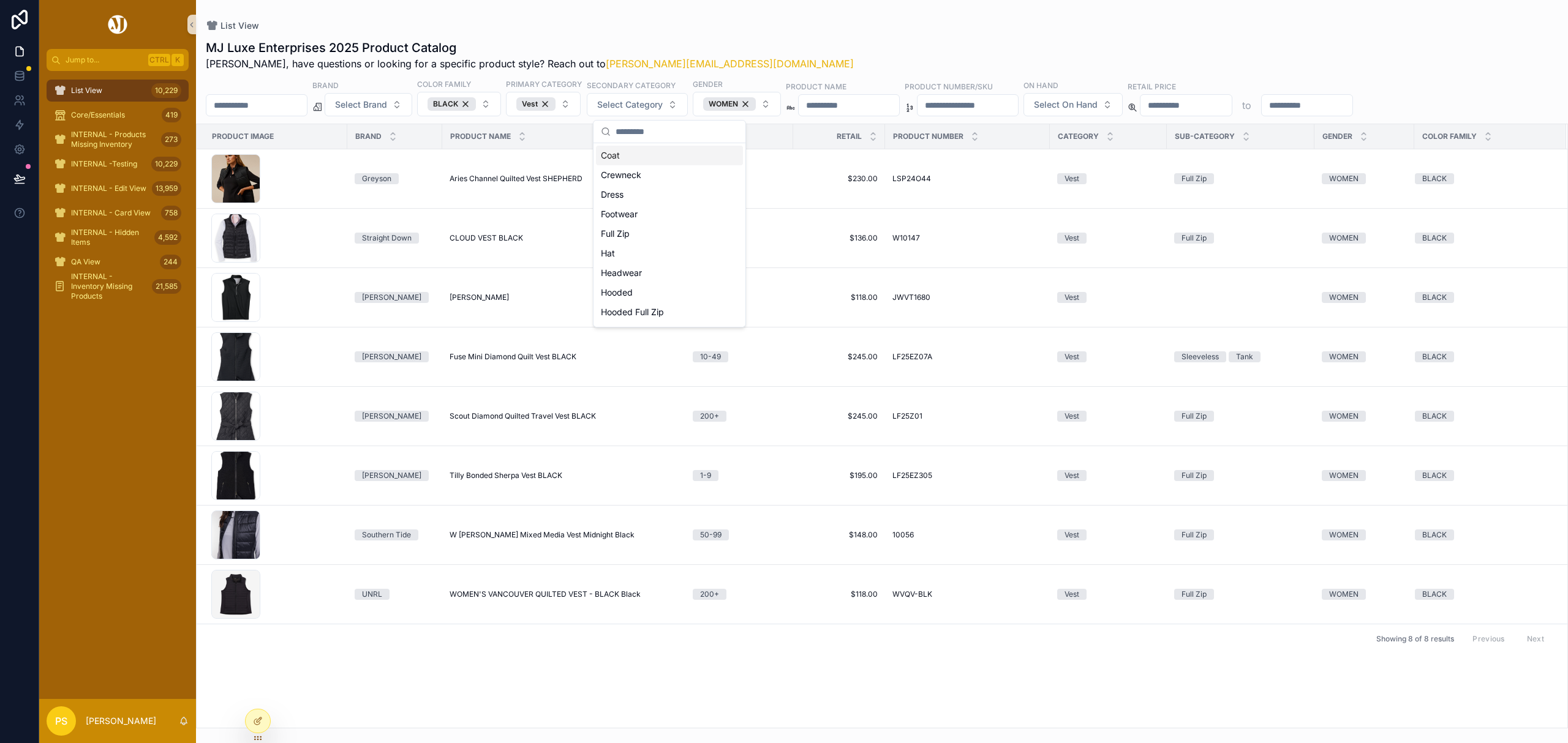
click at [925, 8] on div "List View MJ Luxe Enterprises 2025 Product Catalog Philip, have questions or lo…" at bounding box center [881, 364] width 1372 height 728
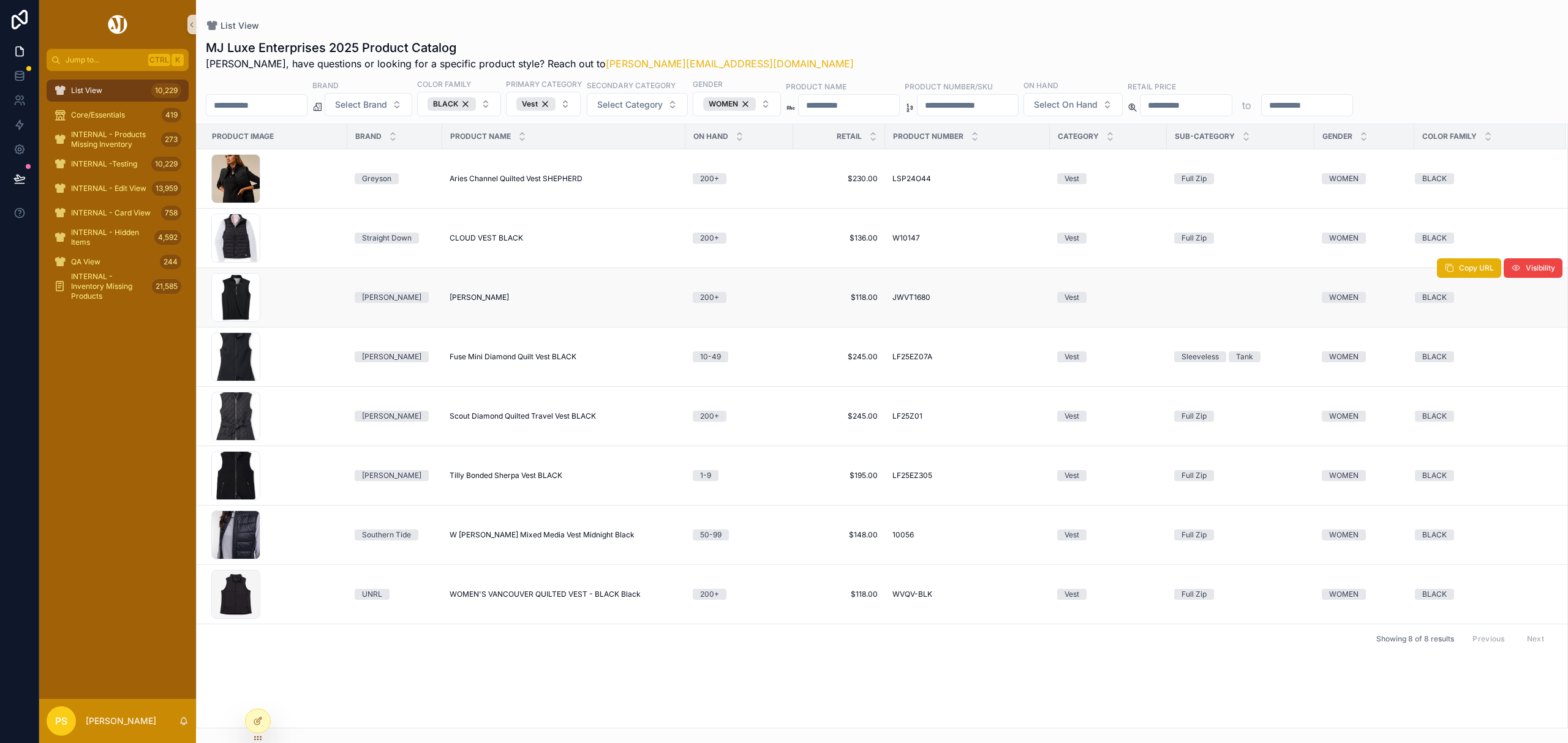
click at [469, 295] on span "[PERSON_NAME]" at bounding box center [479, 297] width 59 height 10
click at [288, 108] on input "scrollable content" at bounding box center [256, 105] width 100 height 17
click at [756, 105] on div "WOMEN" at bounding box center [729, 104] width 53 height 13
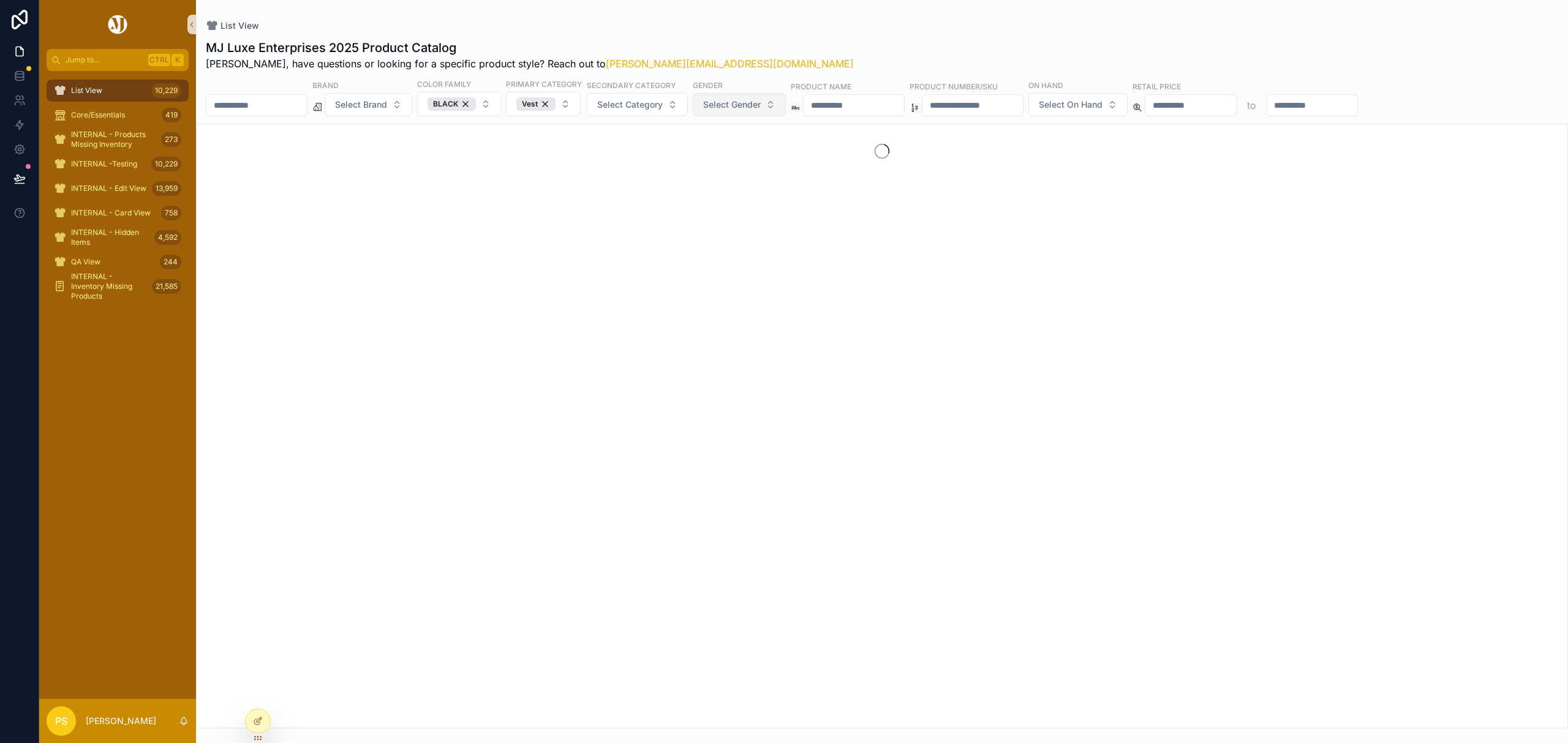
click at [286, 108] on input "scrollable content" at bounding box center [256, 105] width 100 height 17
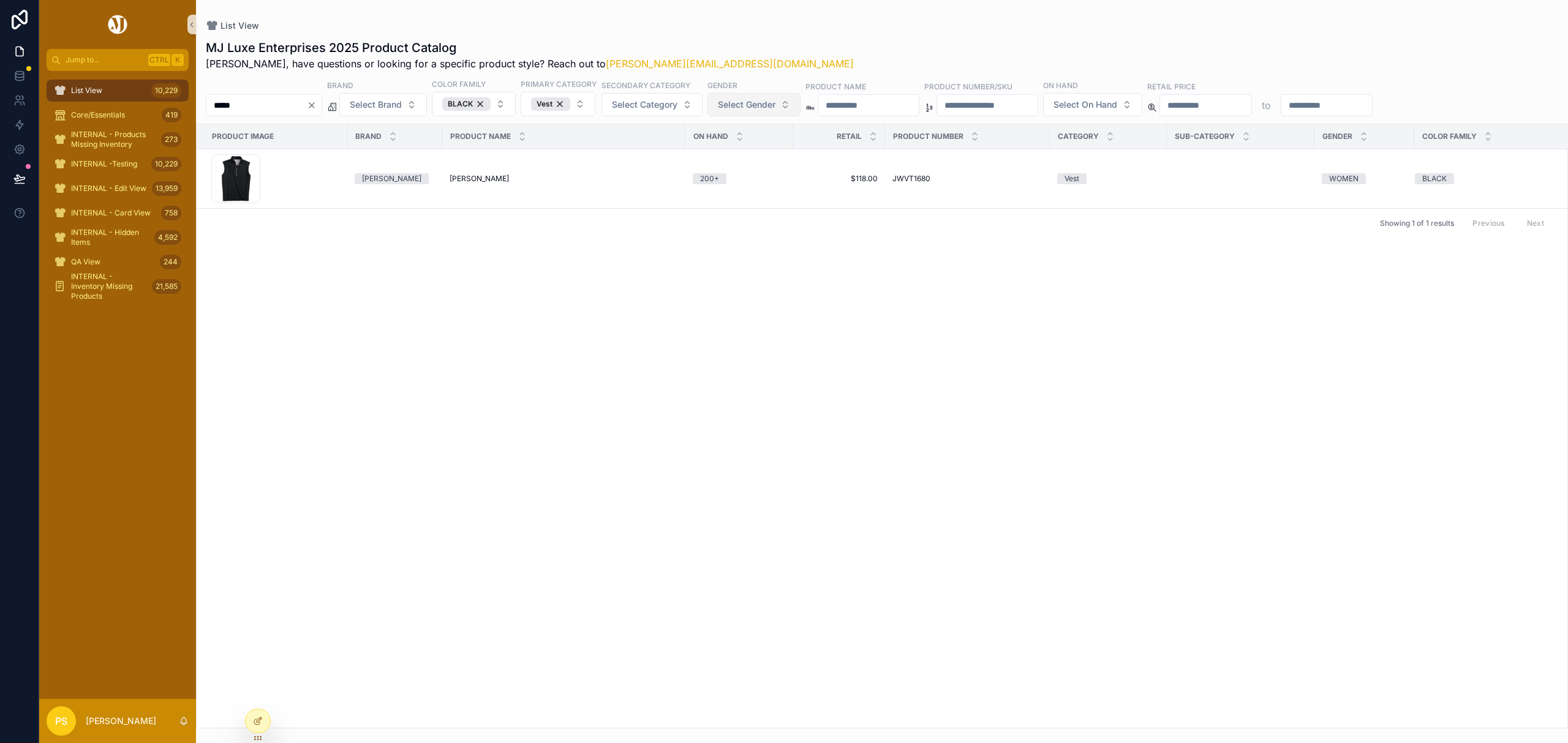
type input "*****"
click at [795, 22] on div "List View" at bounding box center [882, 25] width 1352 height 12
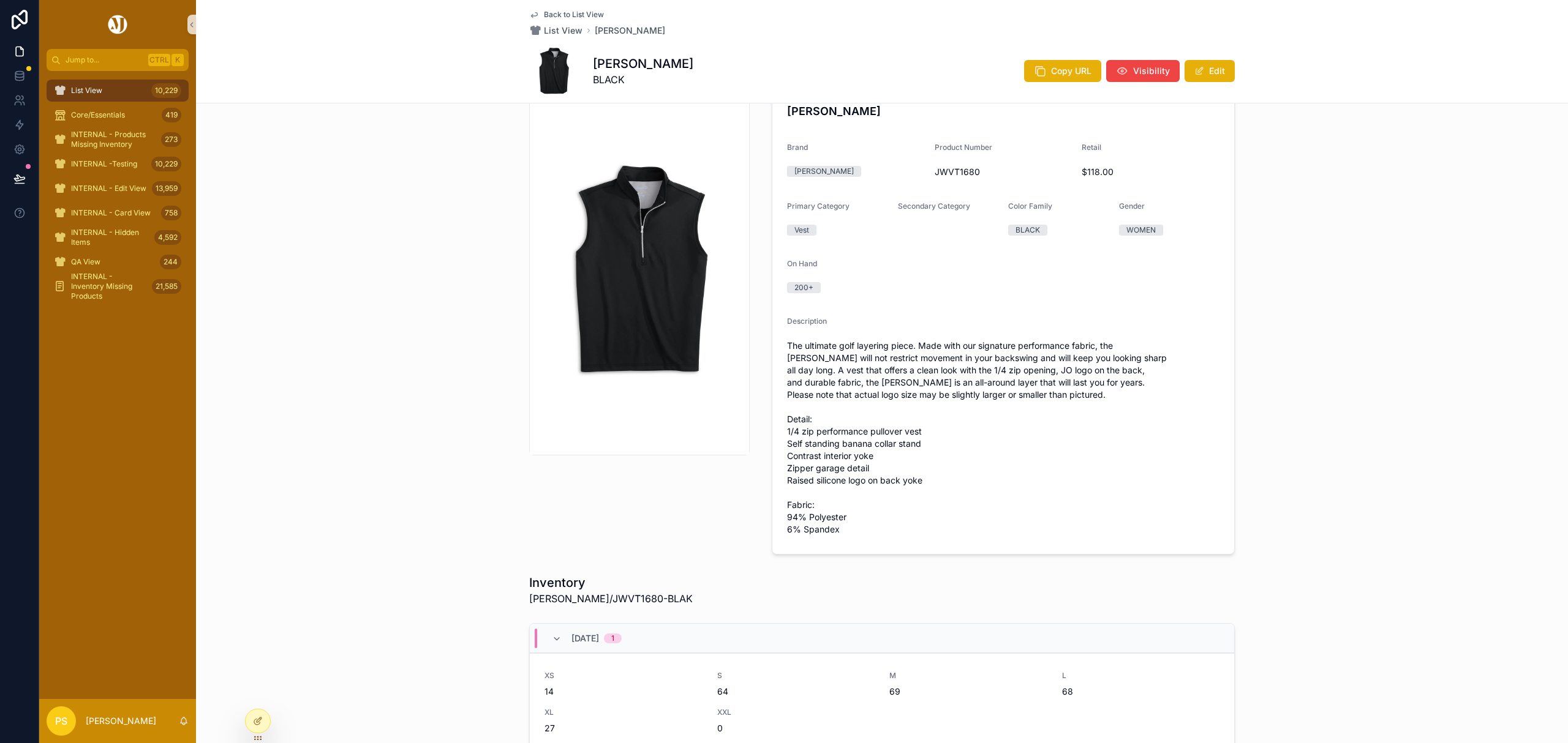
scroll to position [37, 0]
